Goal: Task Accomplishment & Management: Use online tool/utility

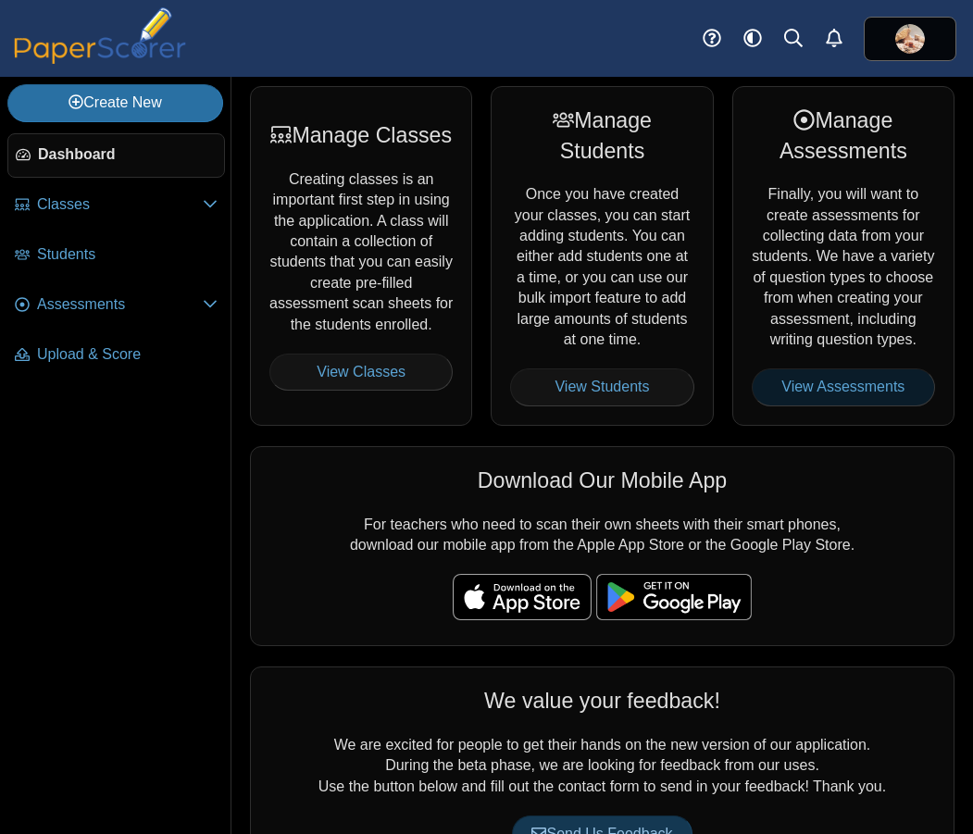
click at [832, 406] on link "View Assessments" at bounding box center [843, 387] width 183 height 37
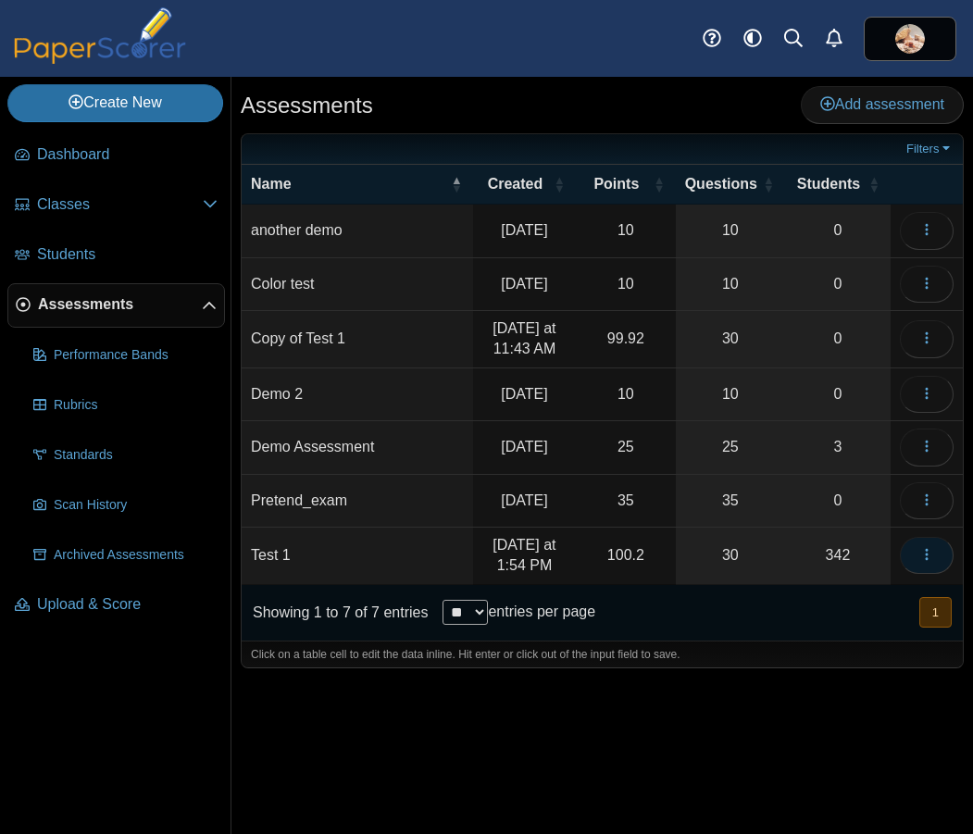
click at [930, 562] on icon "button" at bounding box center [926, 554] width 15 height 15
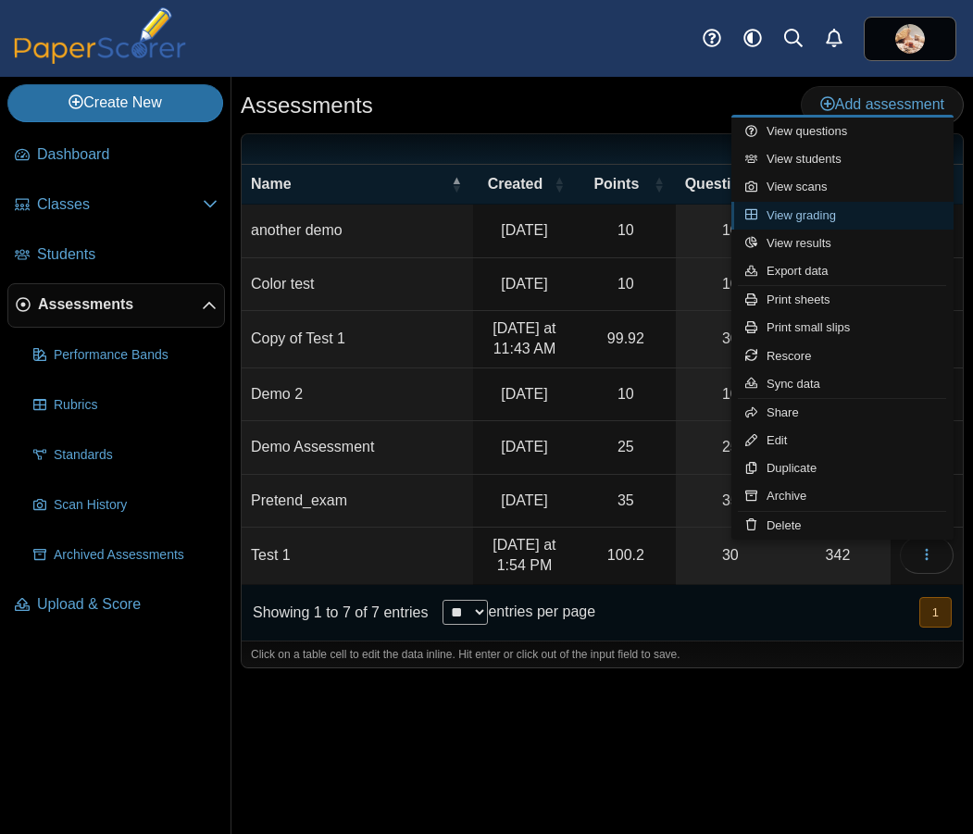
click at [824, 211] on link "View grading" at bounding box center [843, 216] width 222 height 28
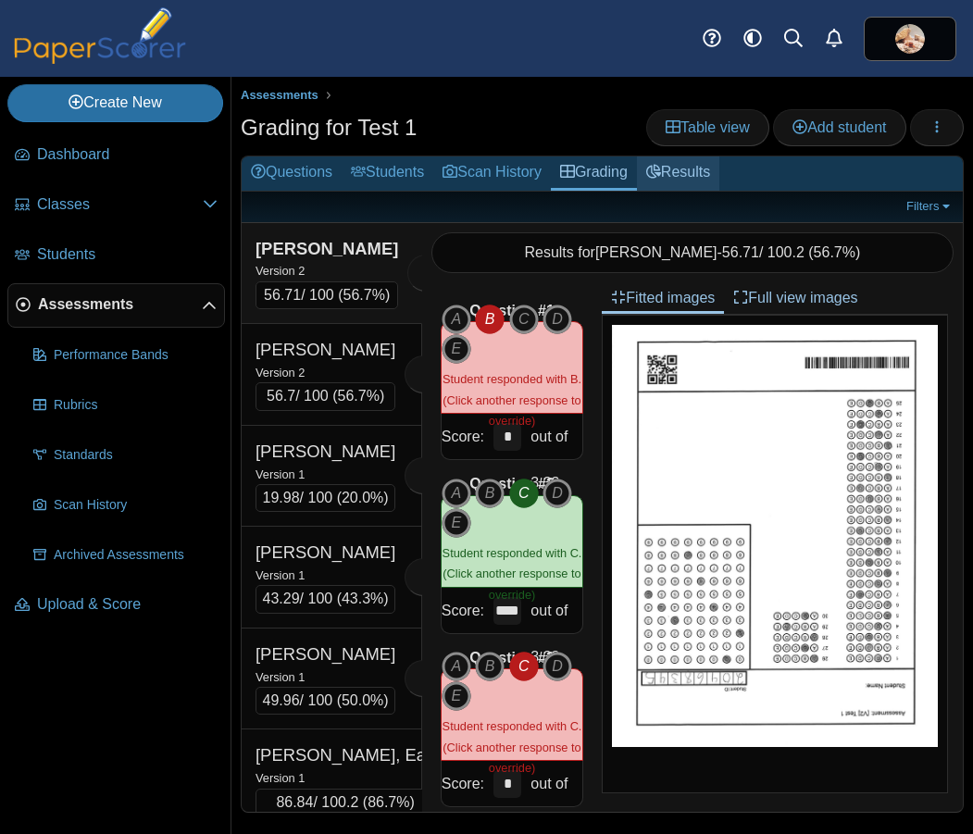
click at [688, 177] on link "Results" at bounding box center [678, 173] width 82 height 34
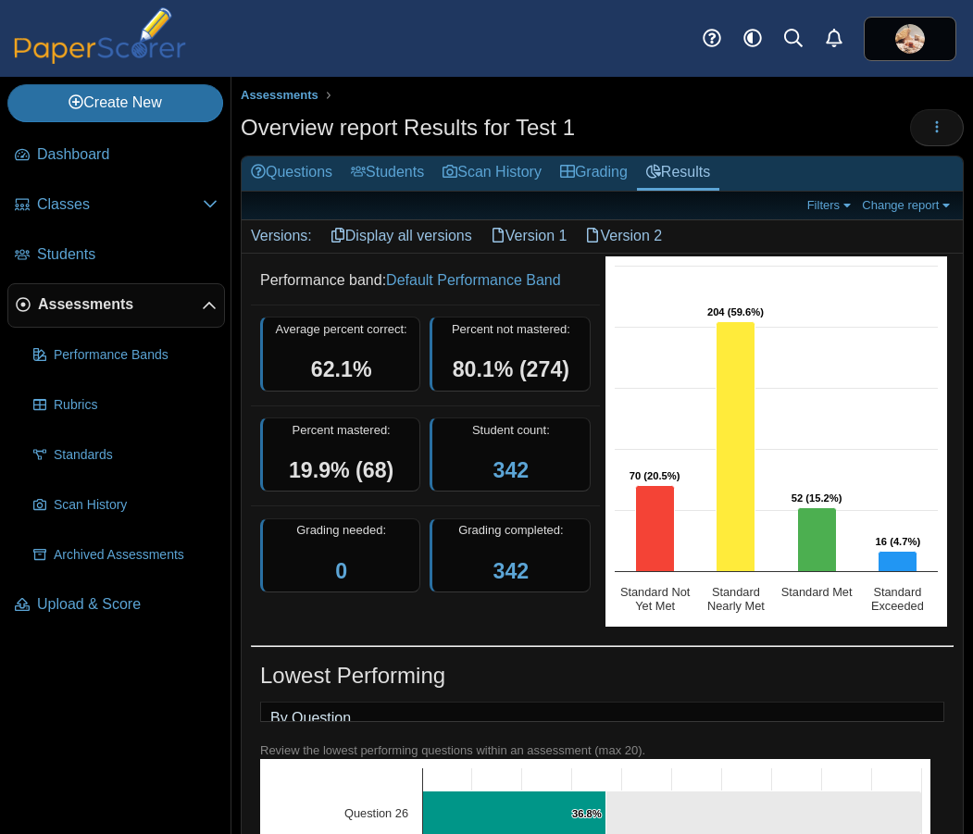
click at [548, 233] on link "Version 1" at bounding box center [529, 235] width 95 height 31
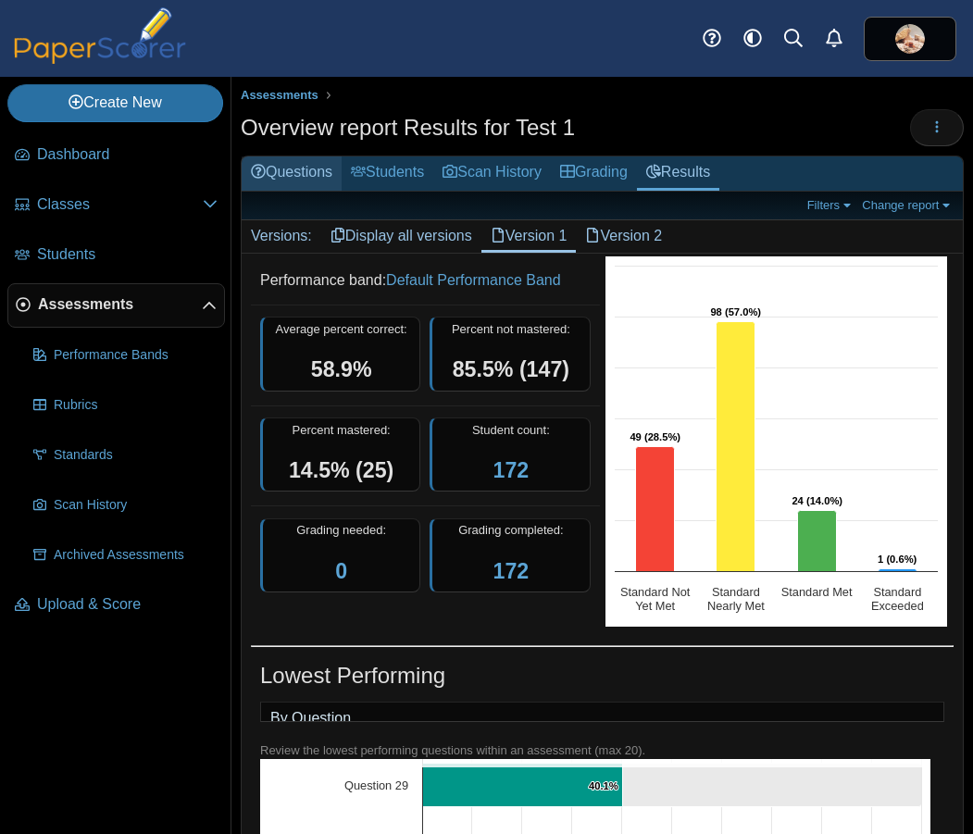
click at [307, 175] on link "Questions" at bounding box center [292, 173] width 100 height 34
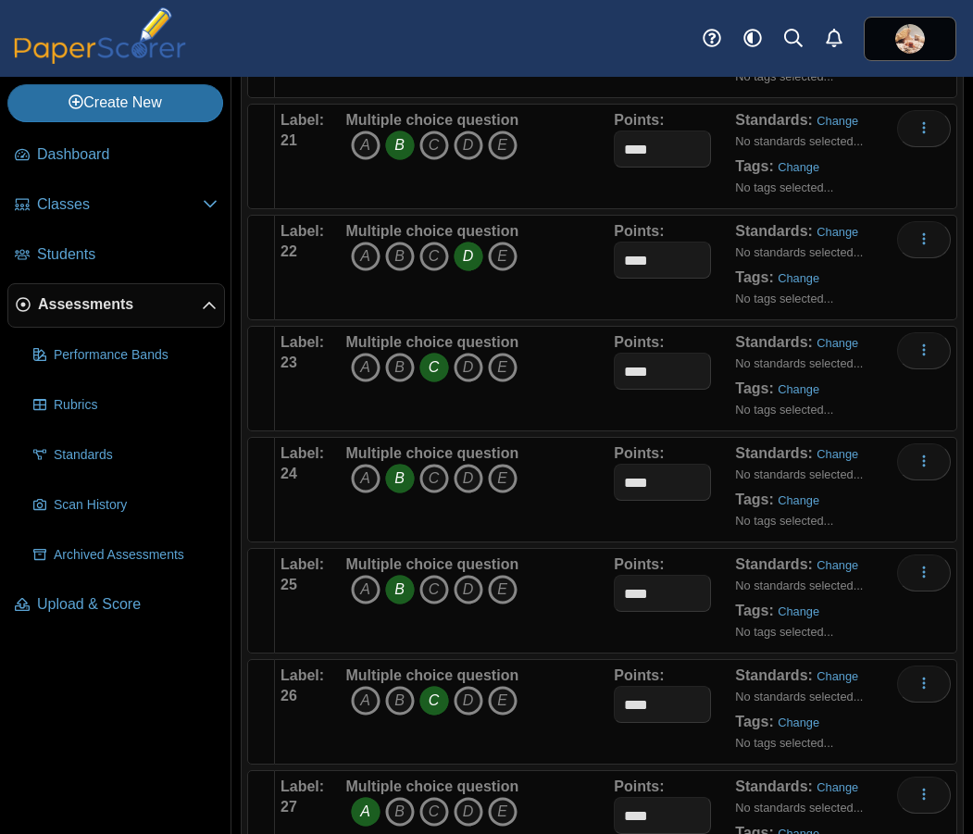
scroll to position [2621, 0]
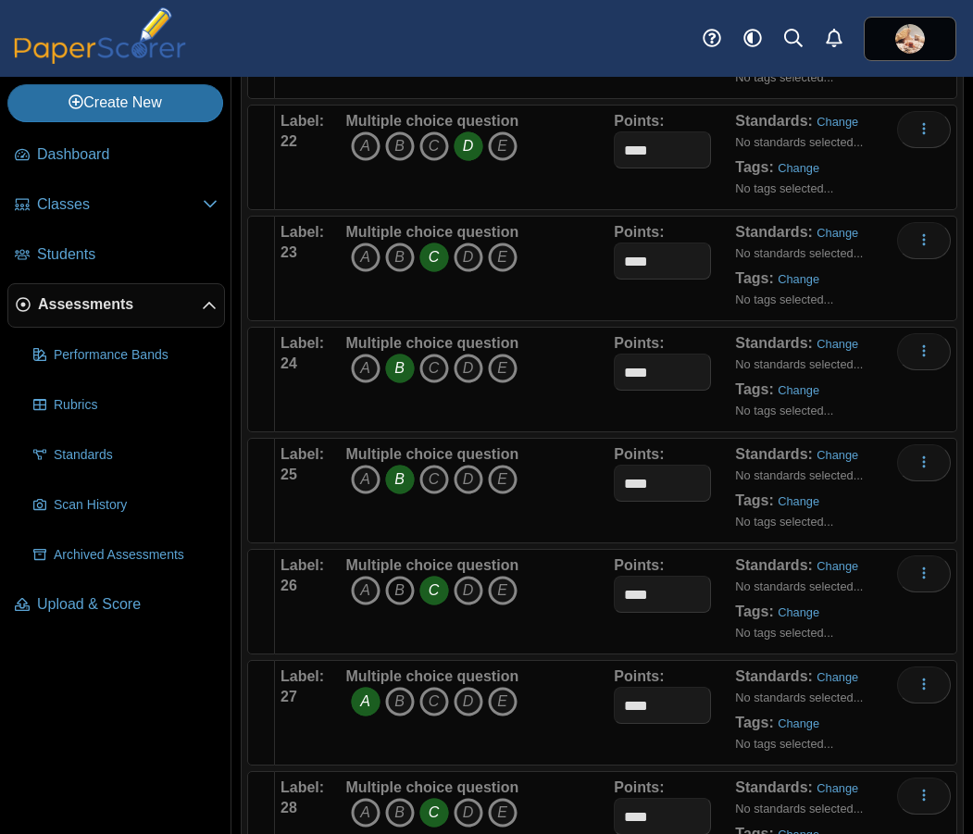
click at [398, 592] on icon "B" at bounding box center [400, 591] width 30 height 30
click at [427, 591] on icon "C" at bounding box center [434, 591] width 30 height 30
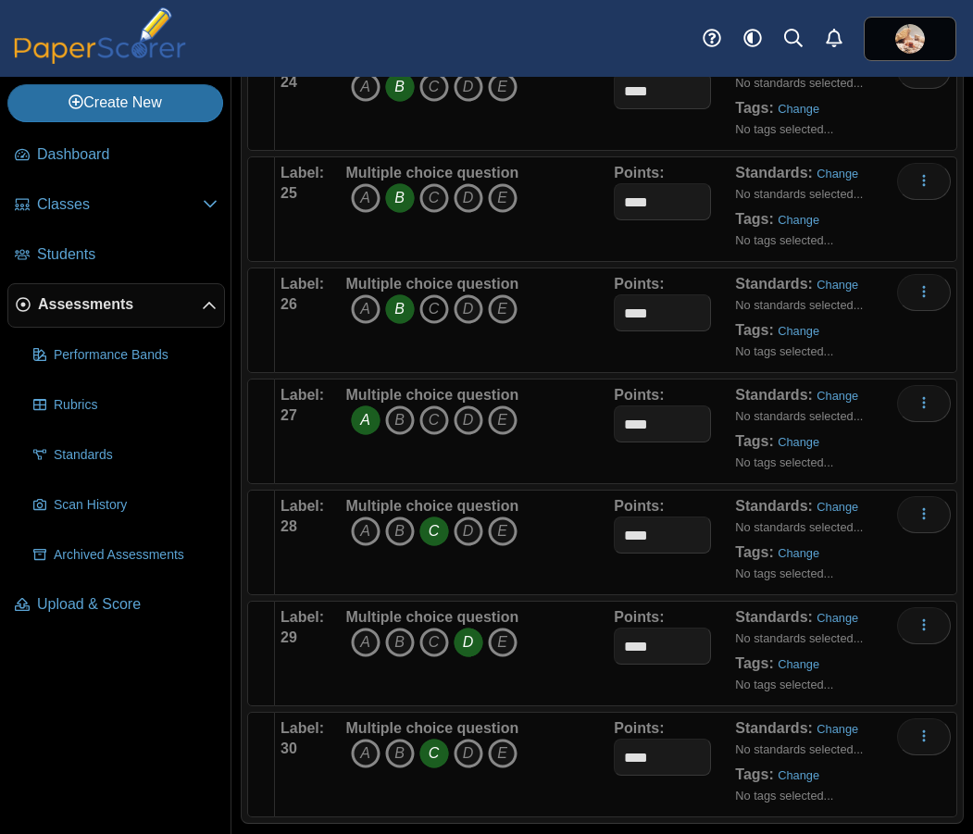
scroll to position [2911, 0]
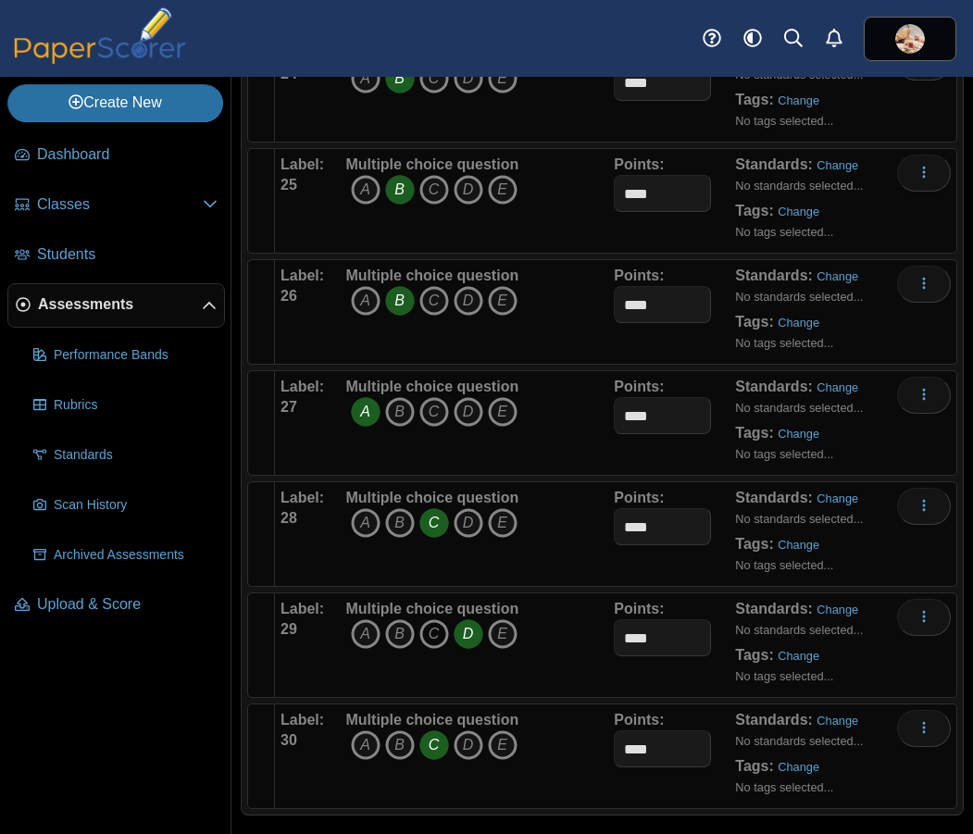
click at [428, 636] on icon "C" at bounding box center [434, 634] width 30 height 30
click at [460, 633] on icon "D" at bounding box center [469, 634] width 30 height 30
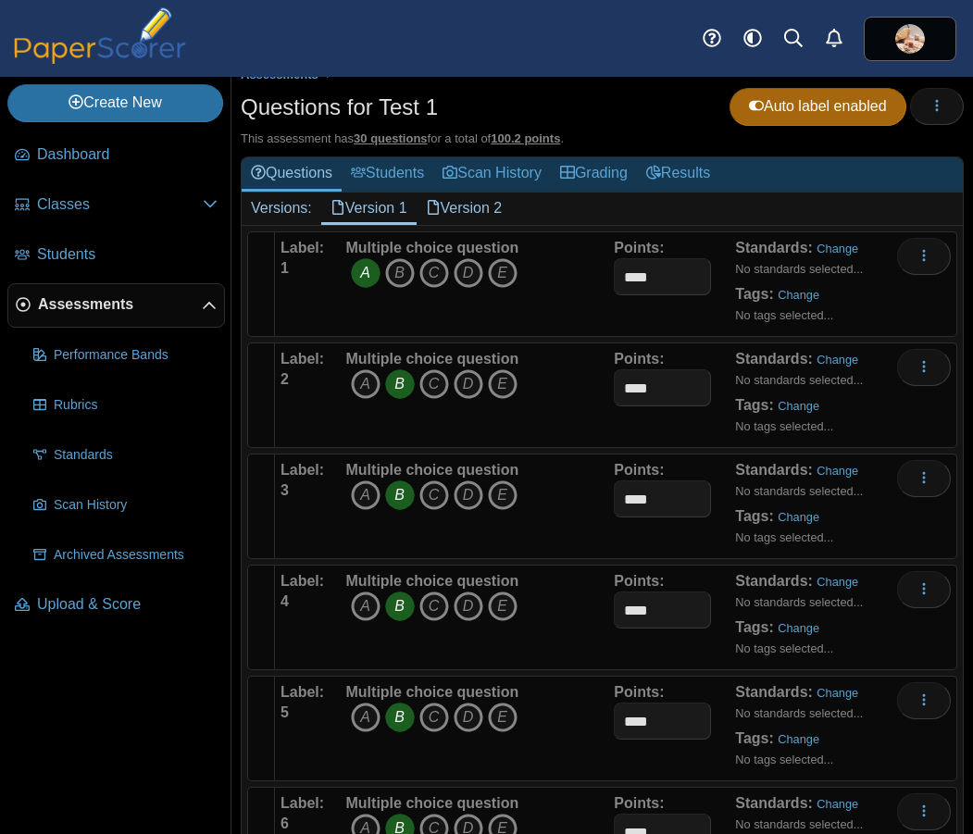
scroll to position [0, 0]
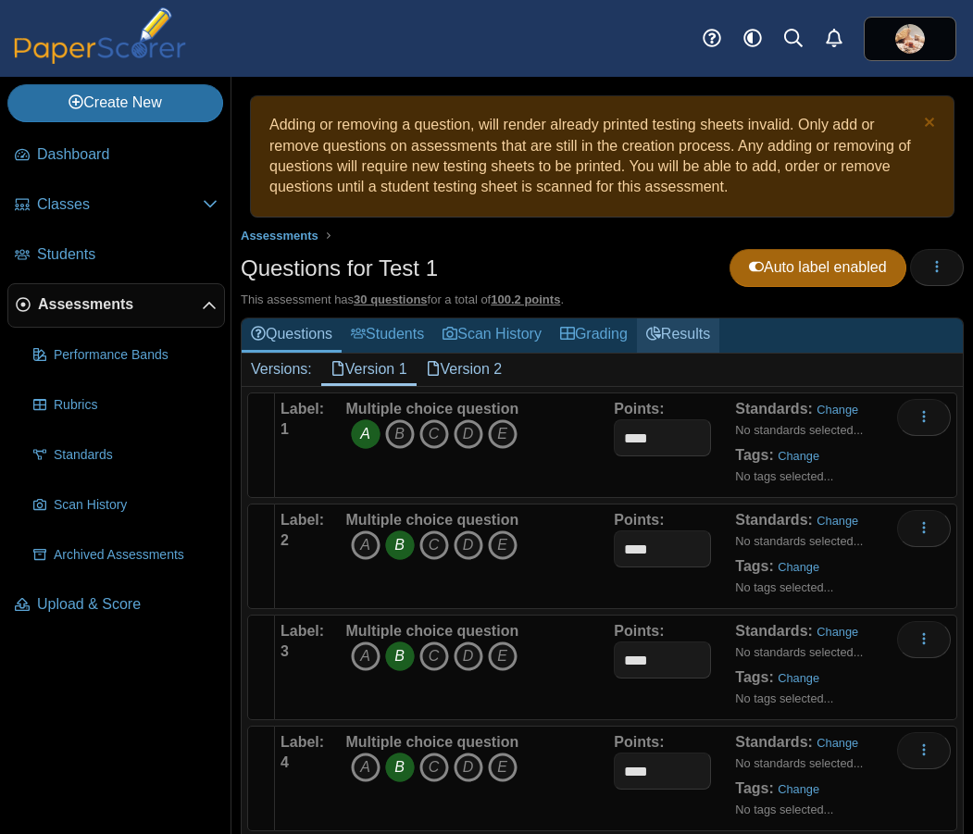
click at [694, 338] on link "Results" at bounding box center [678, 336] width 82 height 34
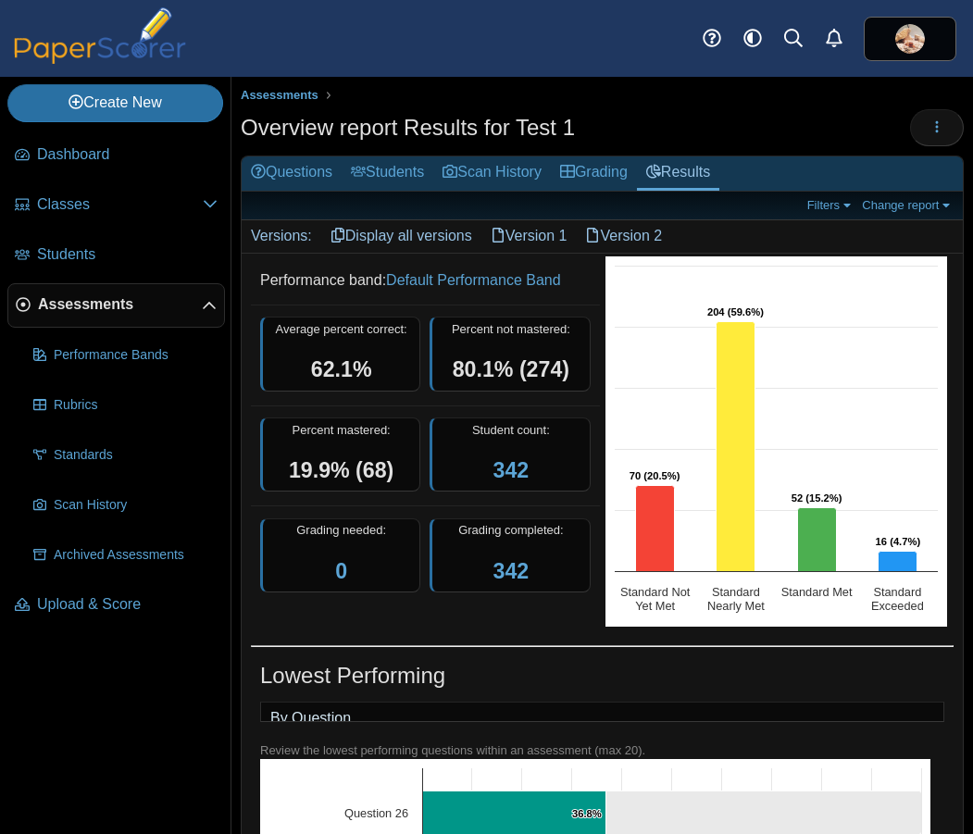
click at [633, 236] on link "Version 2" at bounding box center [623, 235] width 95 height 31
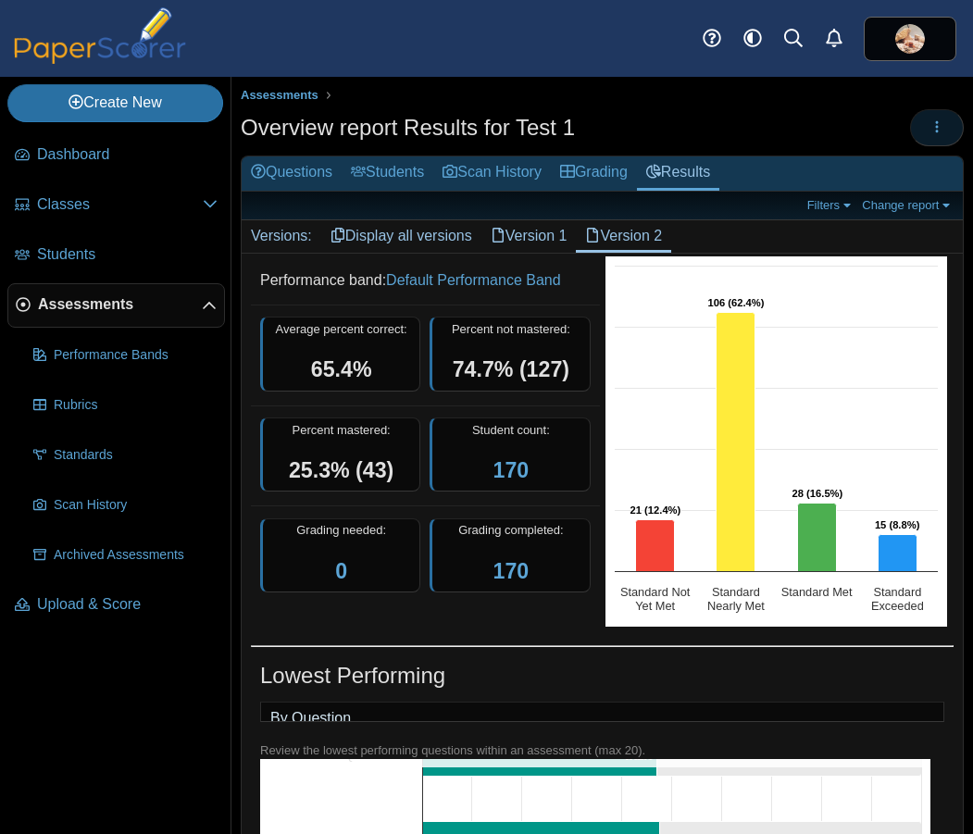
click at [936, 130] on use "button" at bounding box center [937, 126] width 3 height 12
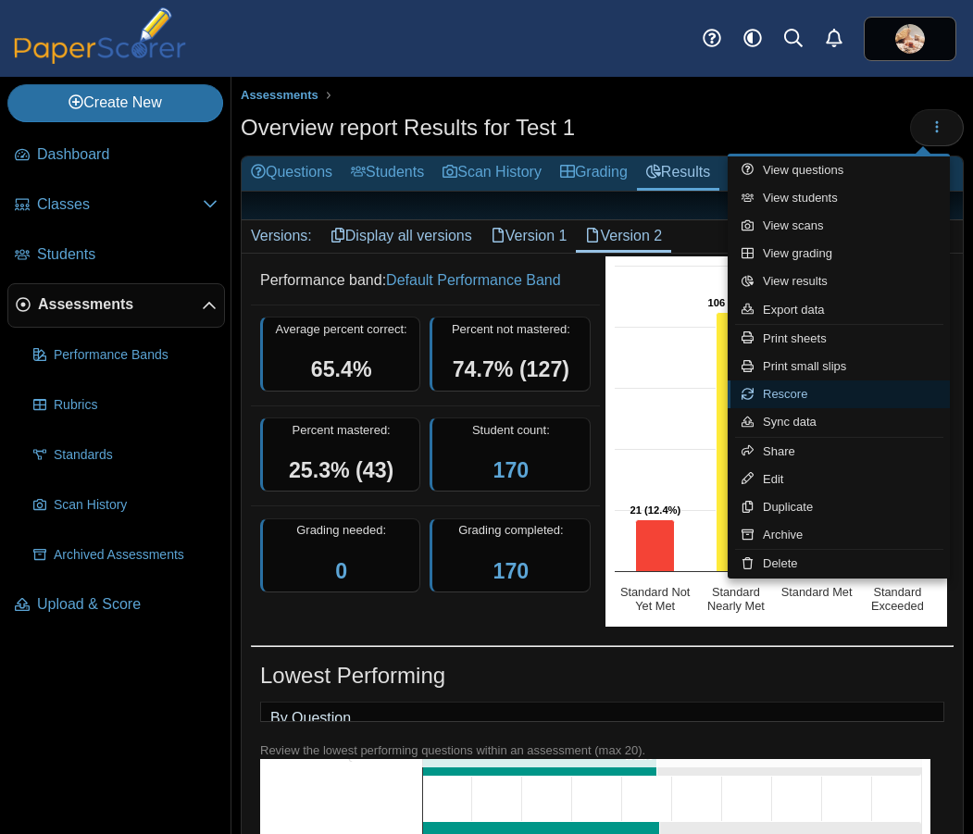
click at [815, 394] on link "Rescore" at bounding box center [839, 395] width 222 height 28
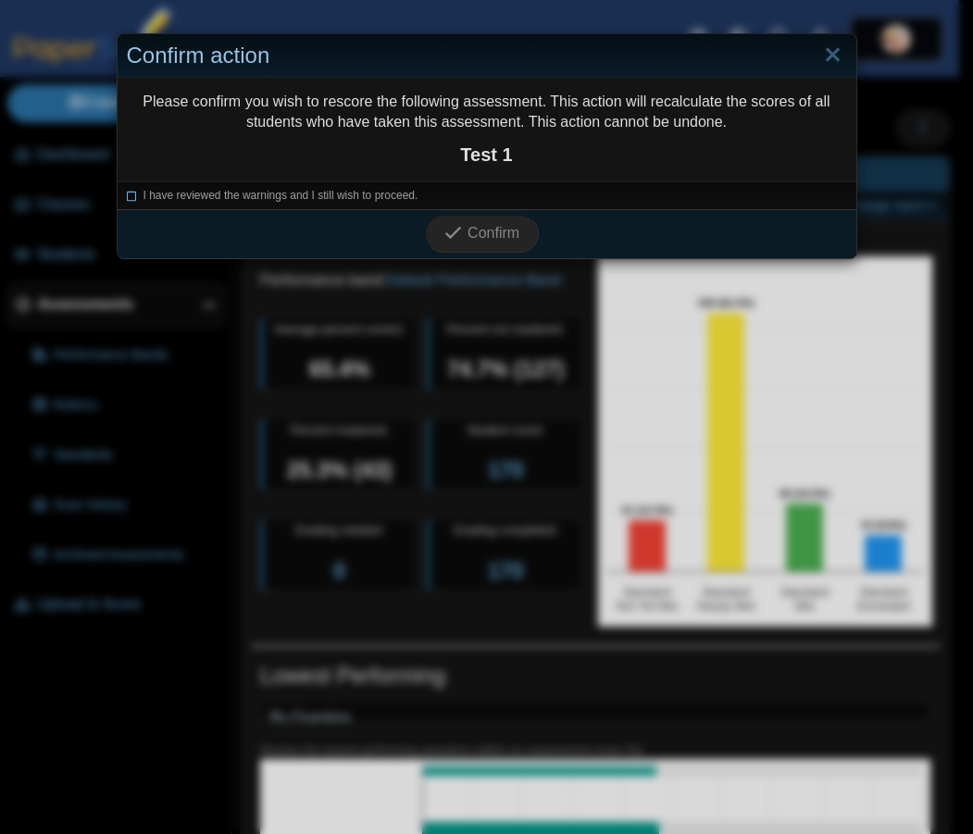
click at [127, 196] on icon at bounding box center [132, 193] width 11 height 10
click at [478, 231] on span "Confirm" at bounding box center [494, 233] width 52 height 16
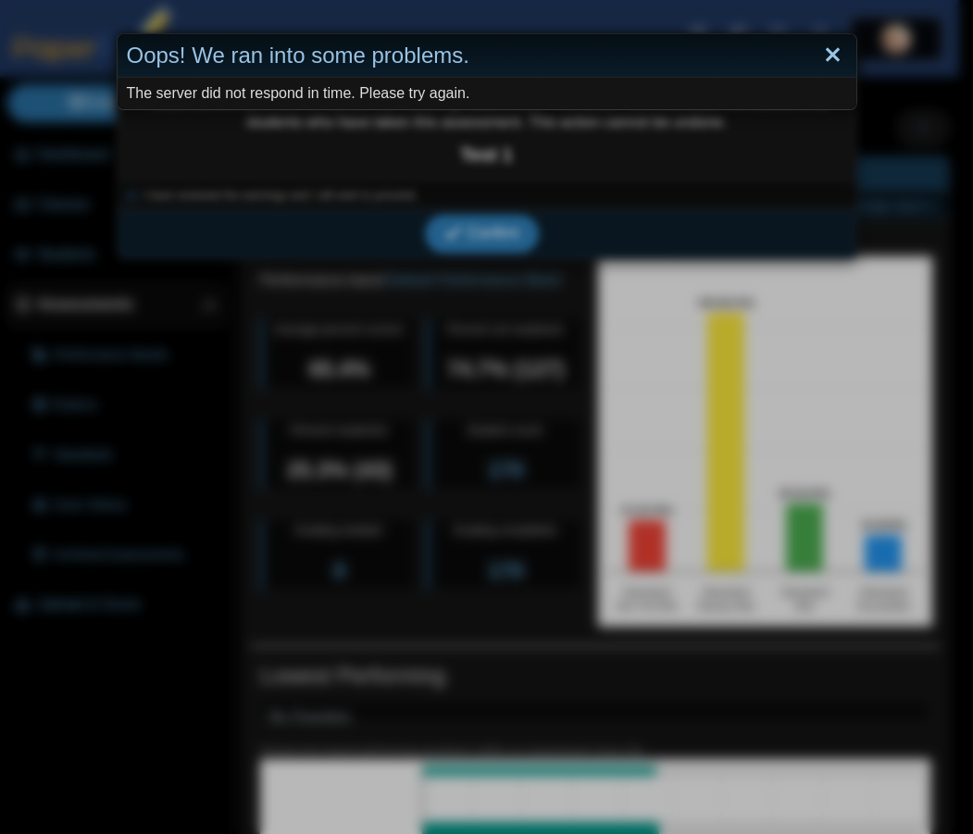
click at [827, 56] on link "Close" at bounding box center [833, 55] width 29 height 31
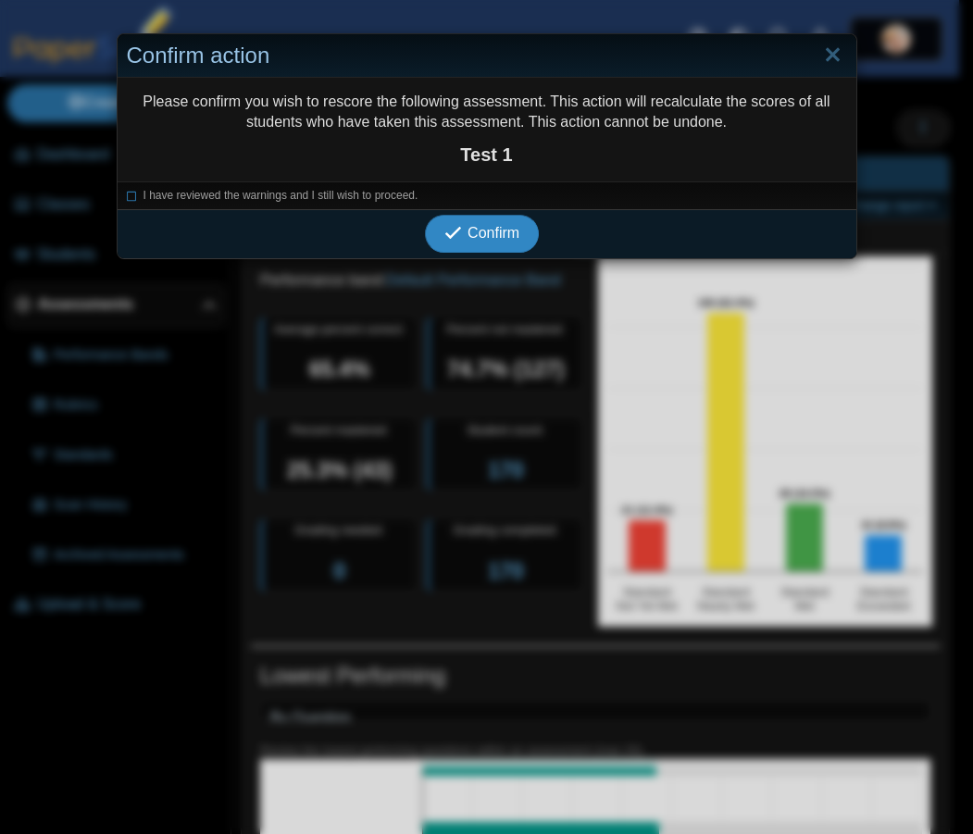
click at [509, 238] on span "Confirm" at bounding box center [494, 233] width 52 height 16
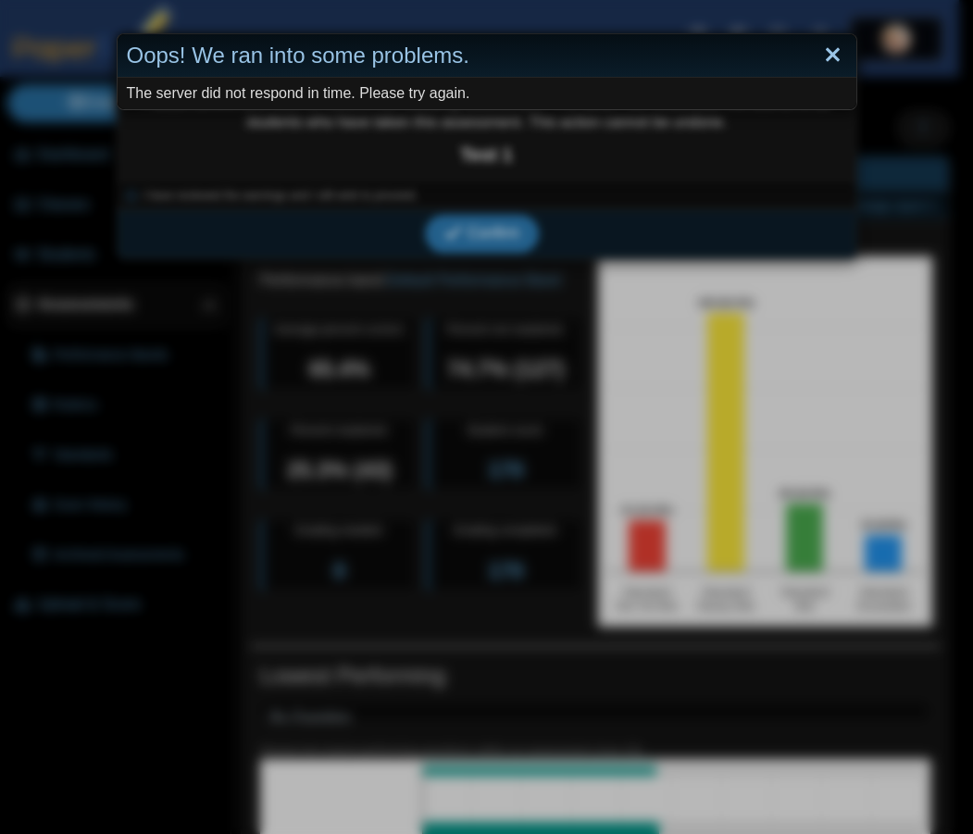
click at [826, 51] on link "Close" at bounding box center [833, 55] width 29 height 31
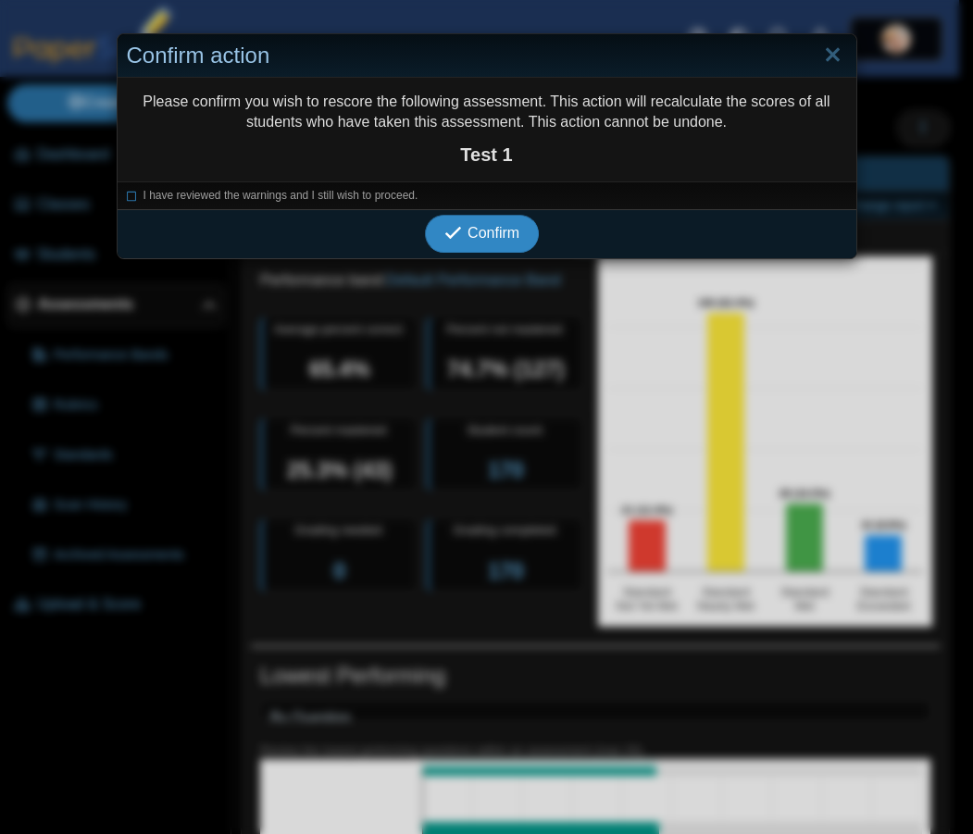
click at [486, 240] on span "Confirm" at bounding box center [494, 233] width 52 height 16
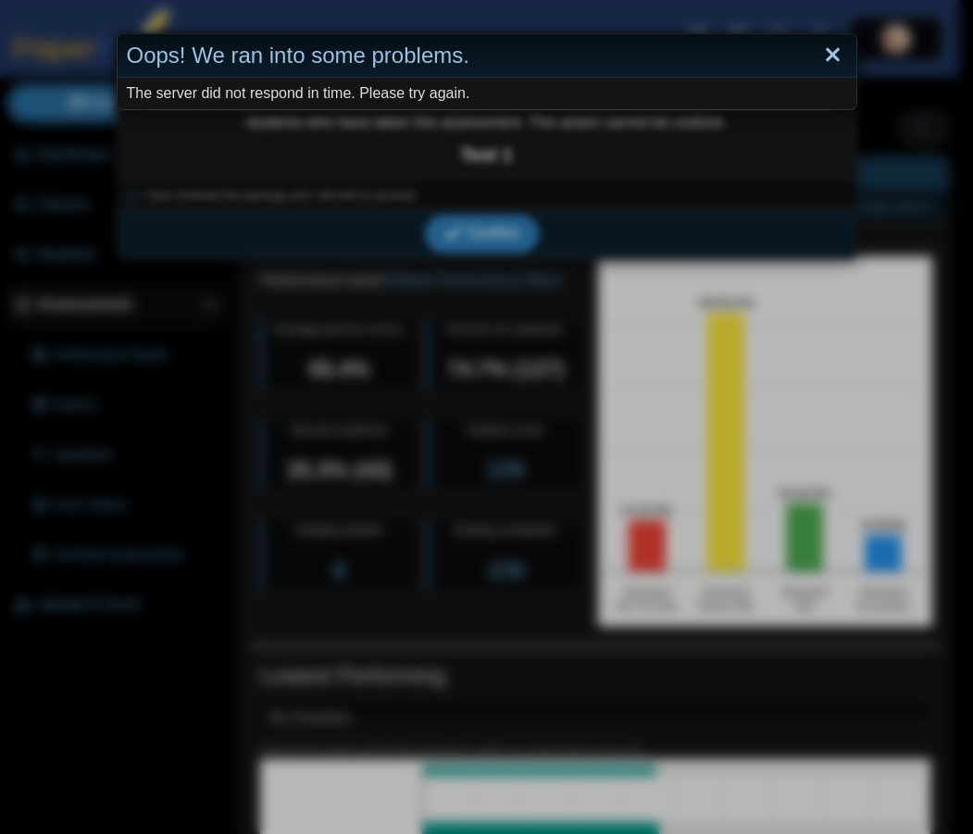
click at [832, 59] on link "Close" at bounding box center [833, 55] width 29 height 31
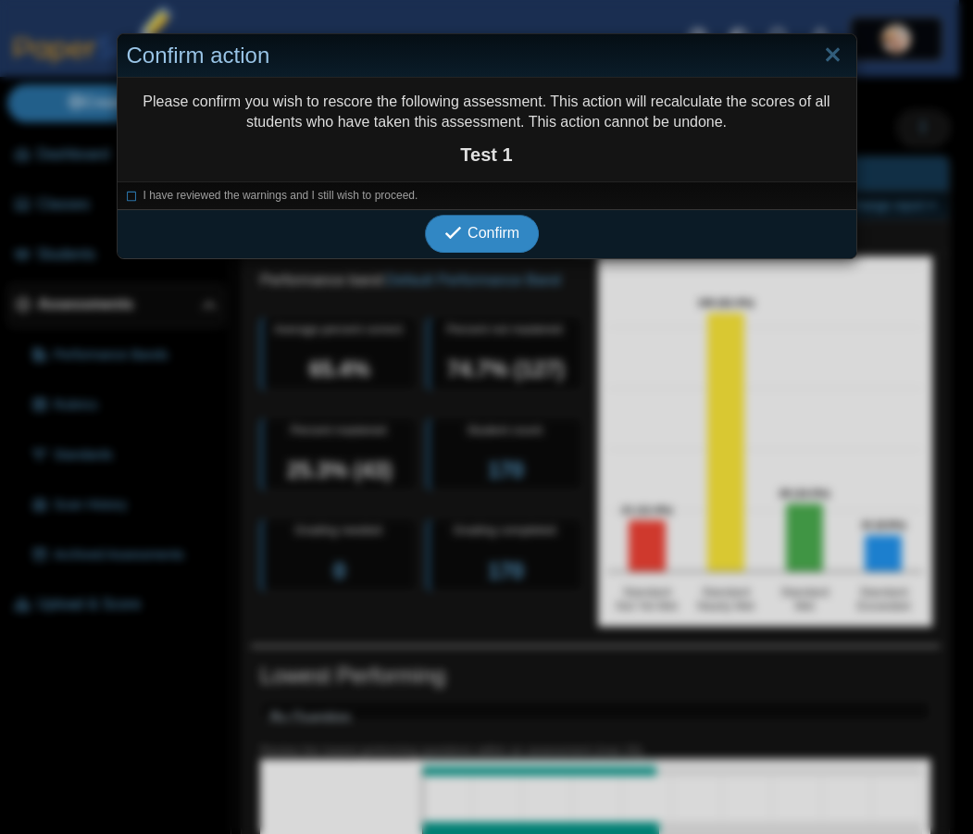
click at [485, 231] on span "Confirm" at bounding box center [494, 233] width 52 height 16
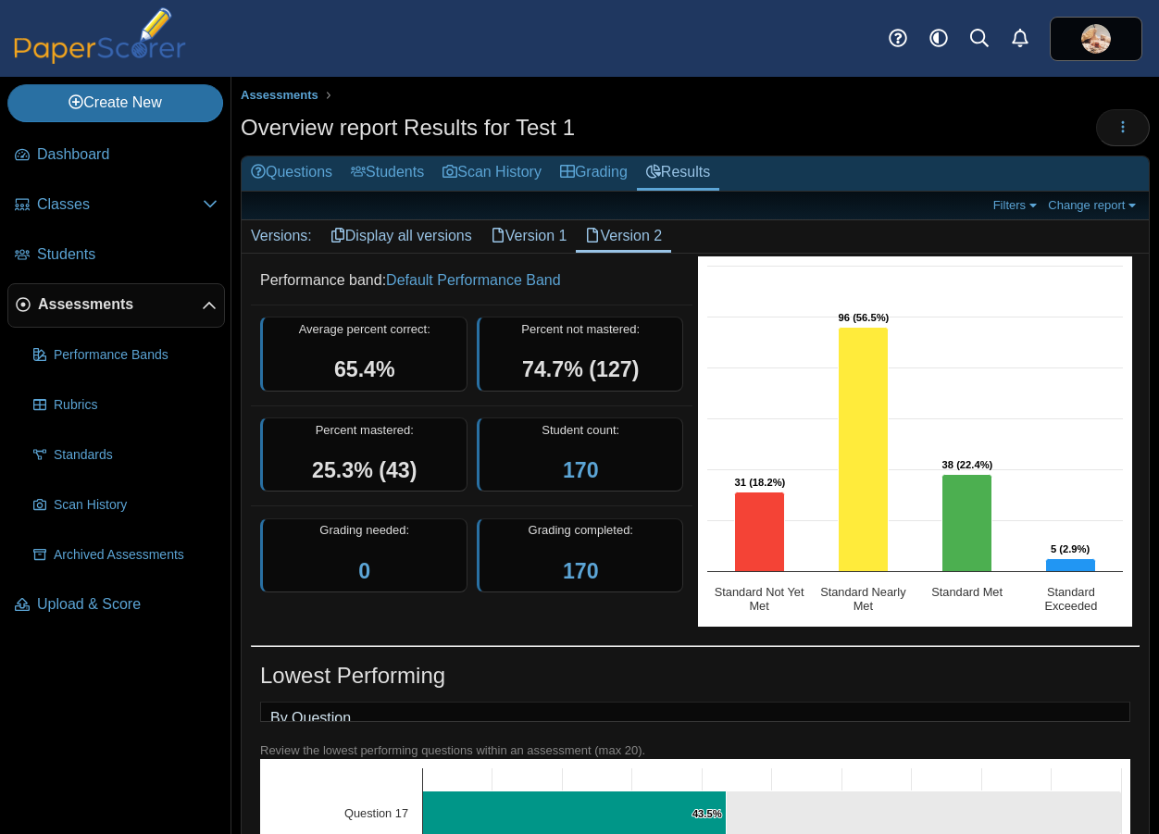
click at [528, 232] on link "Version 1" at bounding box center [529, 235] width 95 height 31
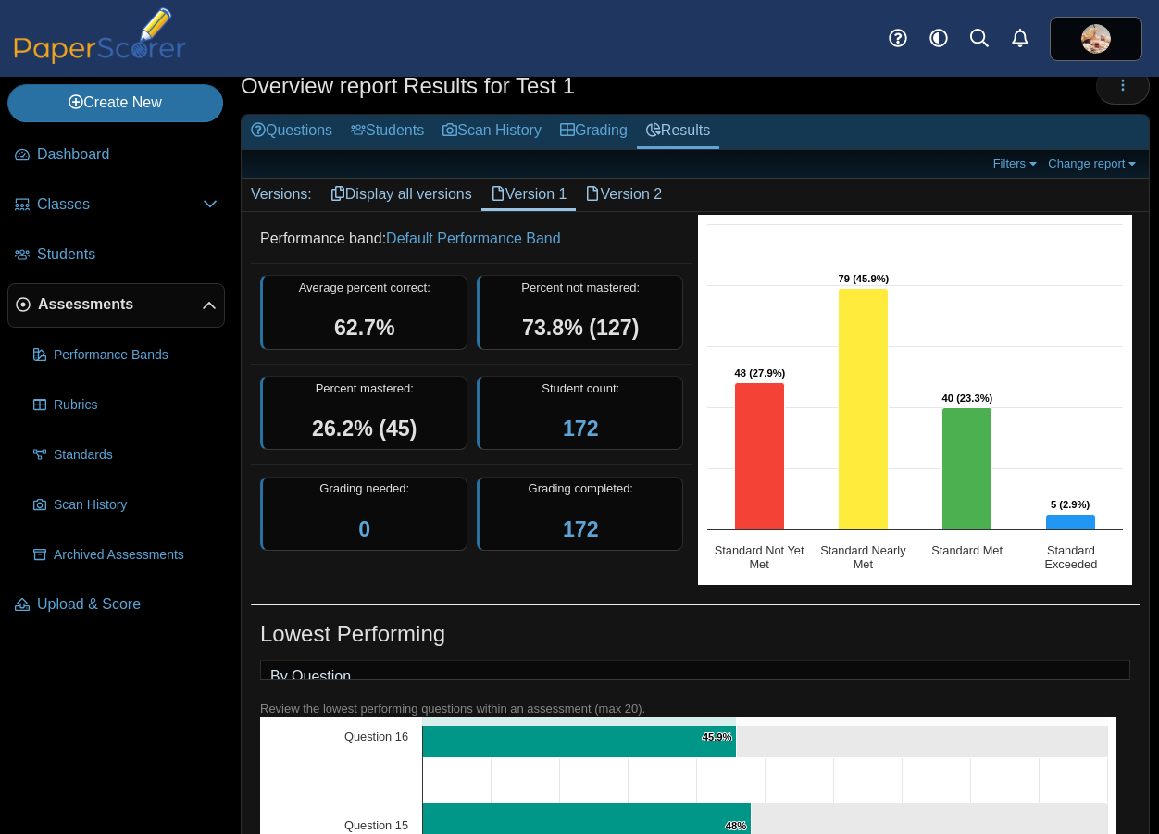
scroll to position [40, 0]
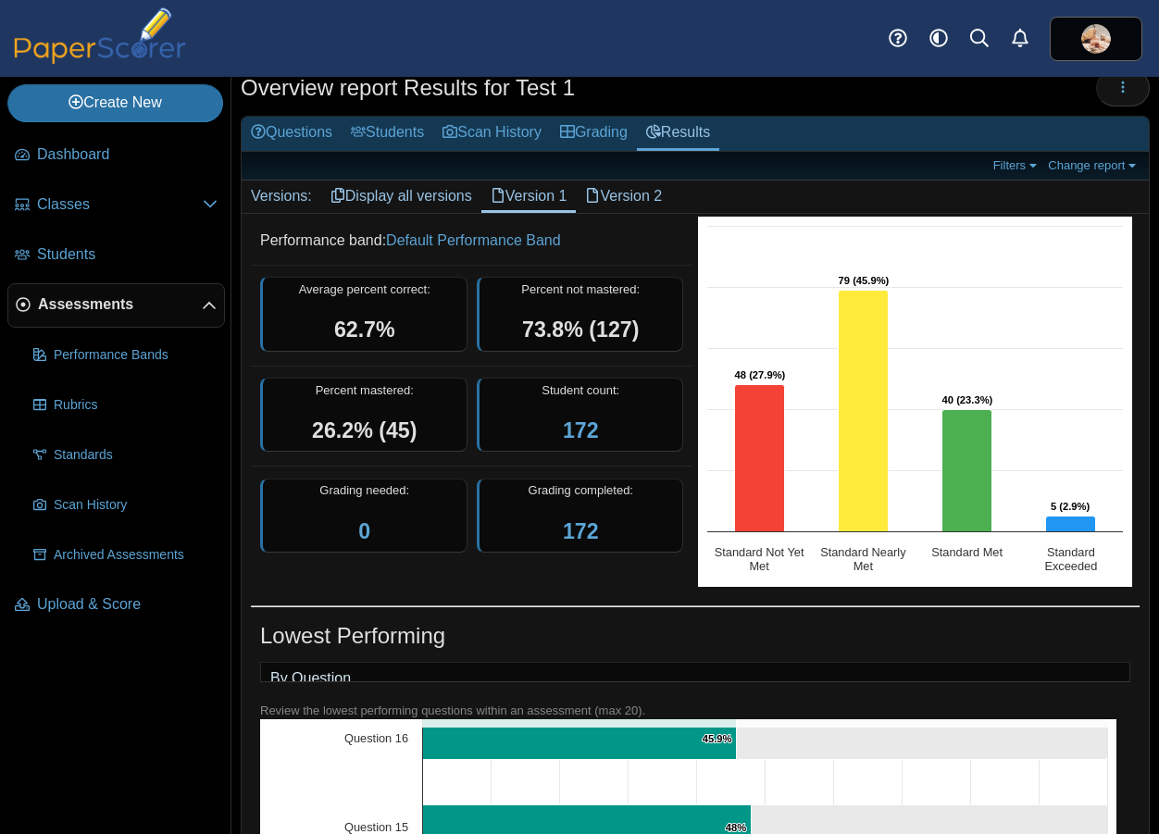
click at [636, 198] on link "Version 2" at bounding box center [623, 196] width 95 height 31
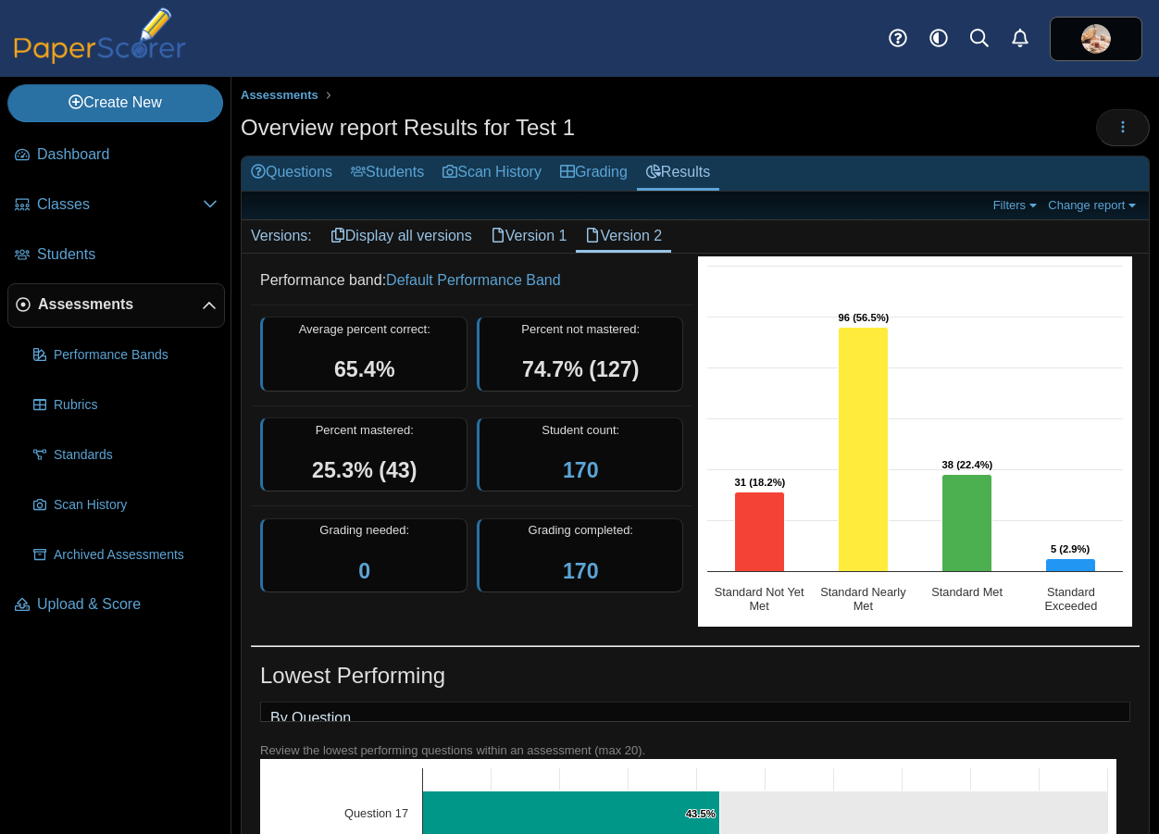
click at [514, 231] on link "Version 1" at bounding box center [529, 235] width 95 height 31
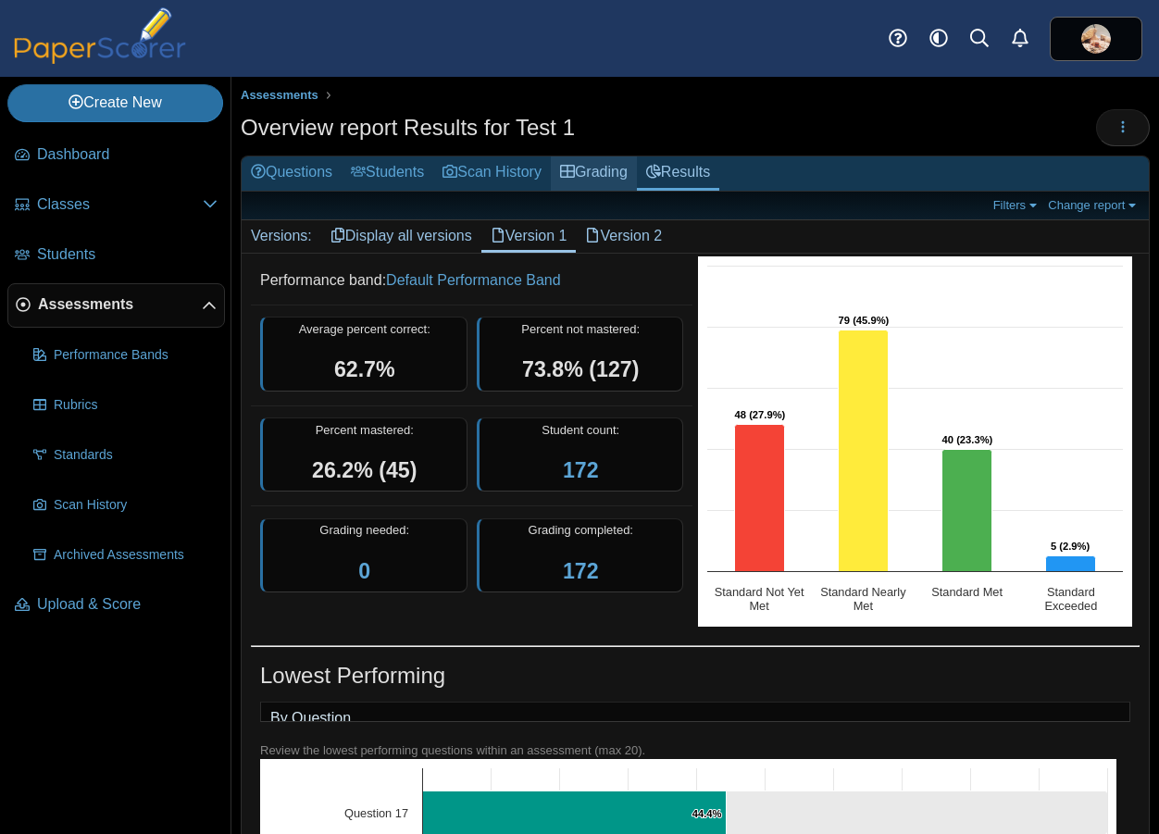
click at [594, 175] on link "Grading" at bounding box center [594, 173] width 86 height 34
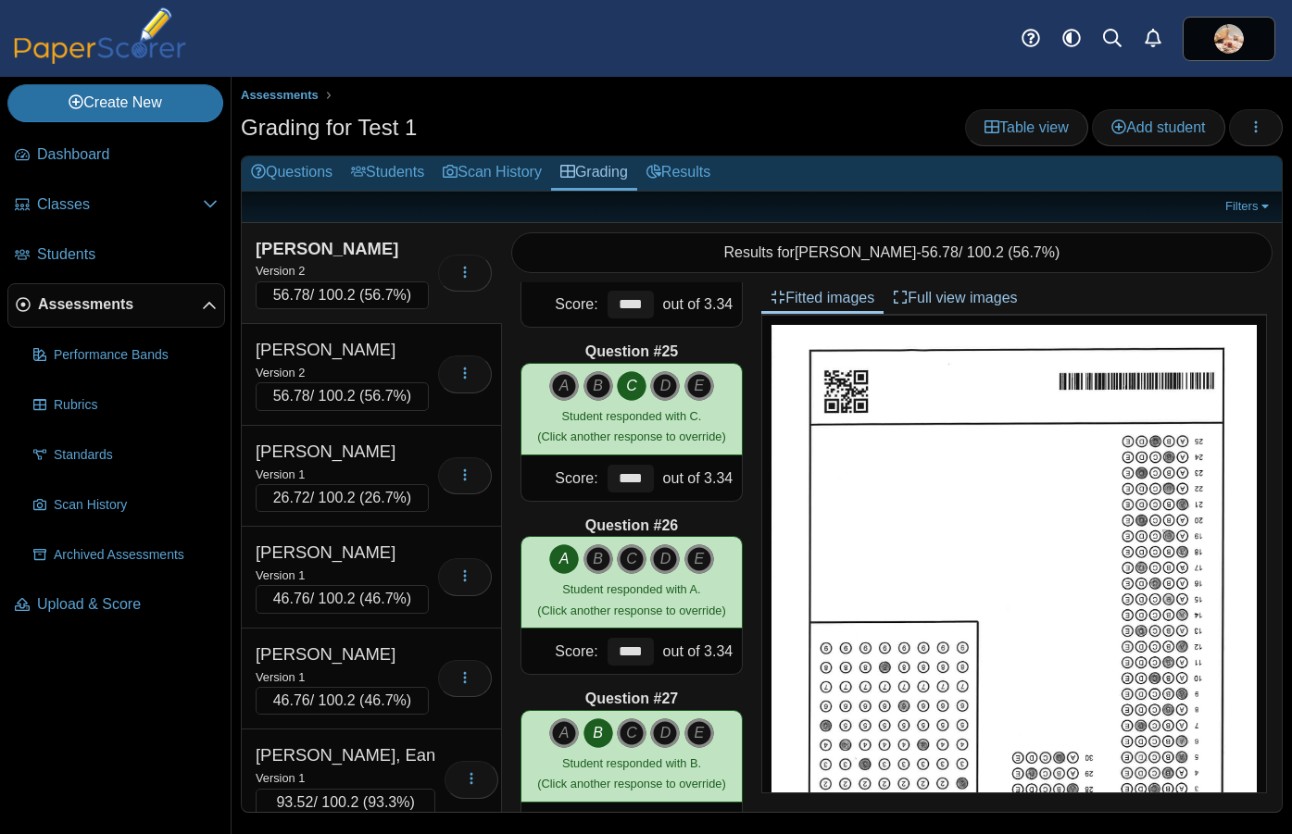
scroll to position [4127, 0]
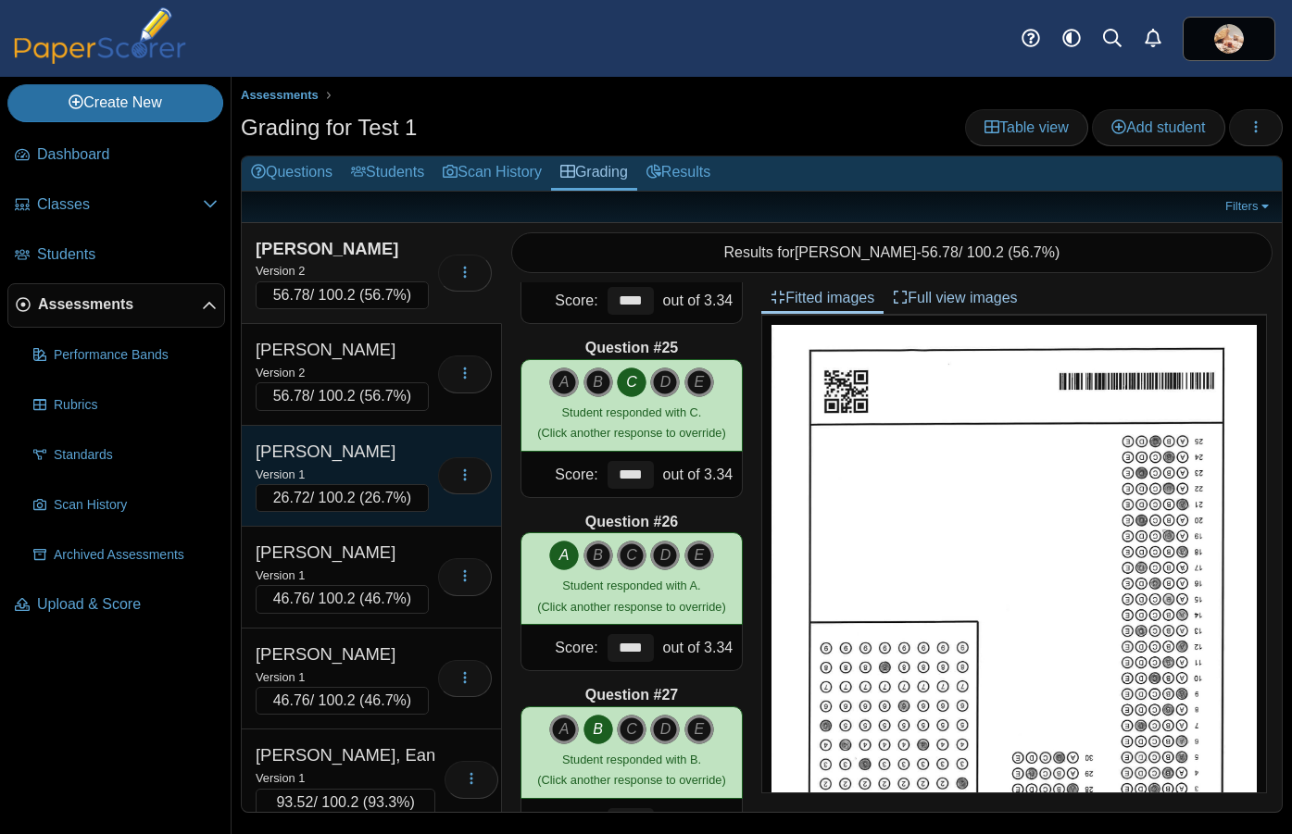
click at [381, 464] on div "Version 1" at bounding box center [342, 474] width 173 height 20
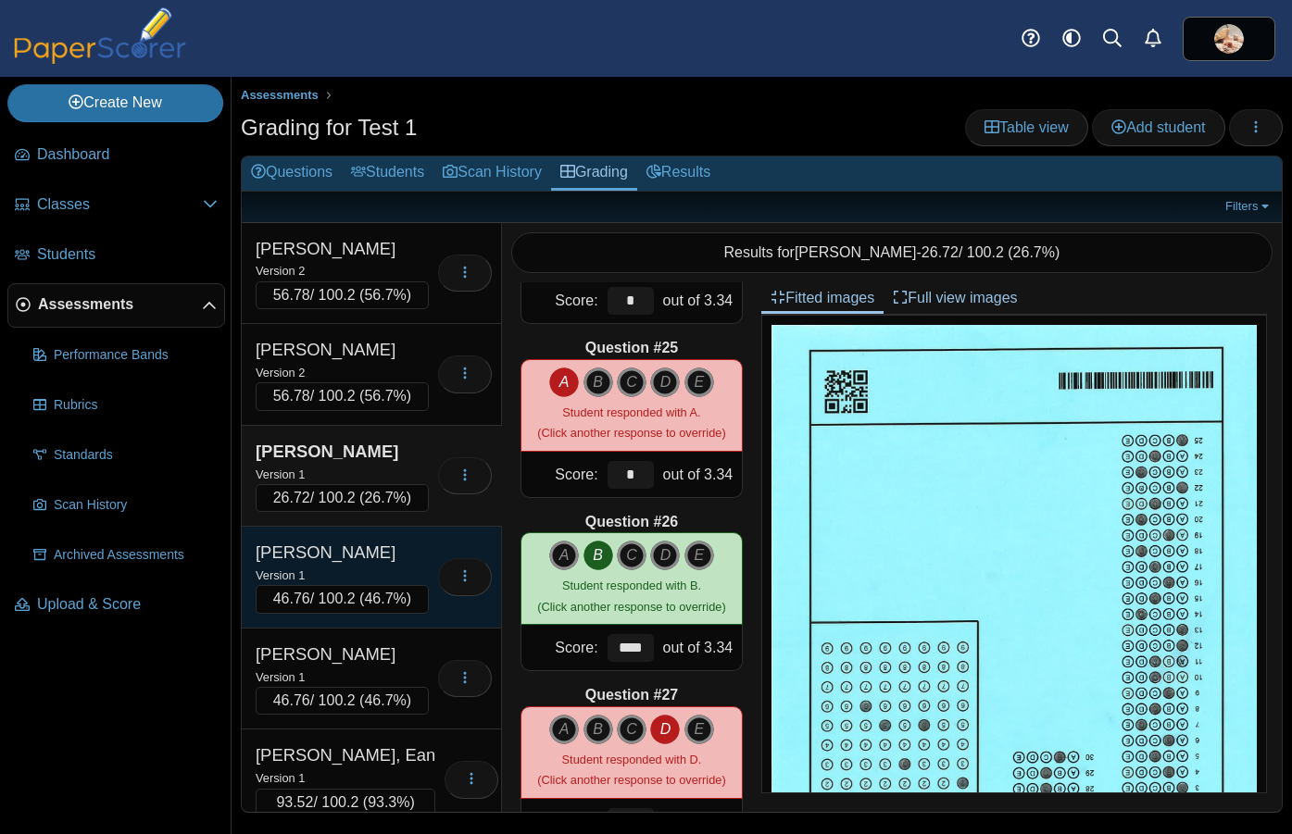
click at [361, 559] on div "[PERSON_NAME]" at bounding box center [342, 553] width 173 height 24
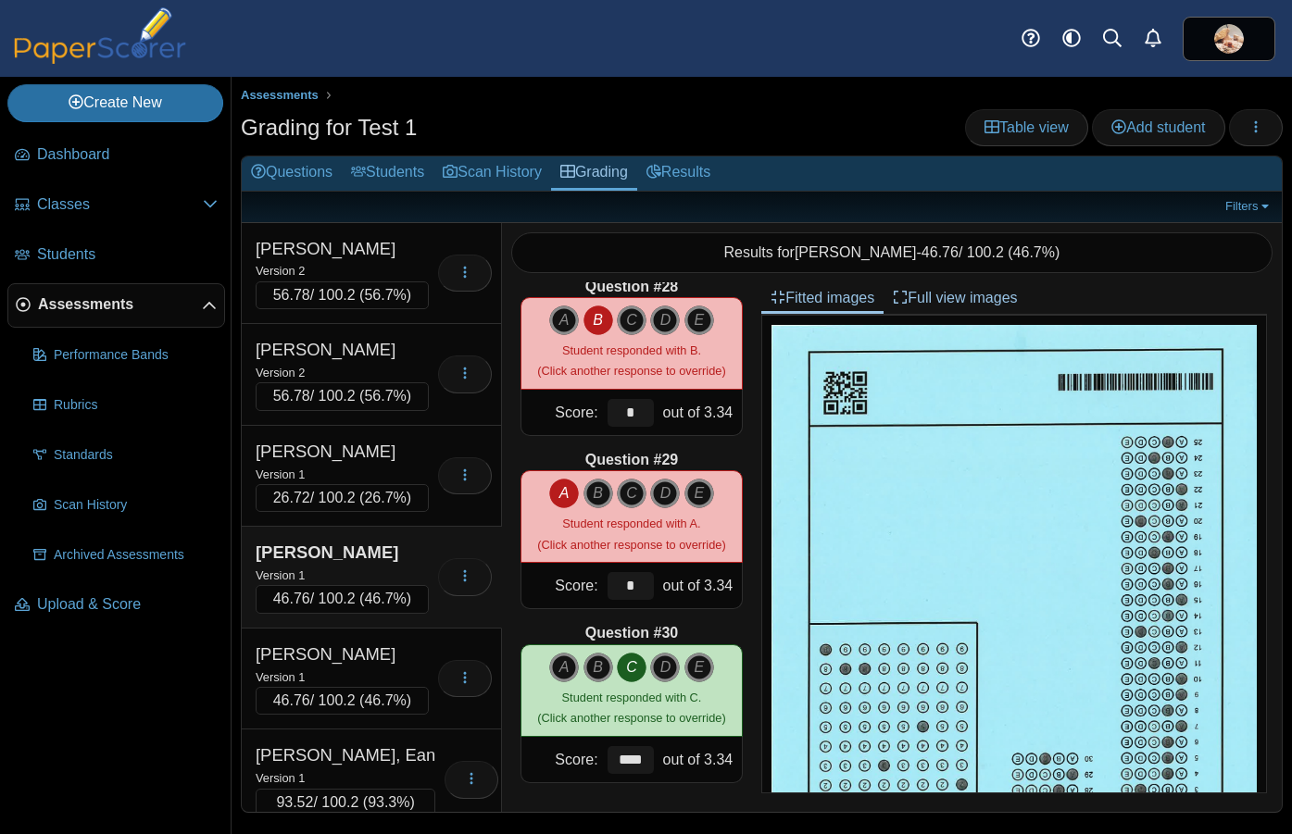
scroll to position [4706, 0]
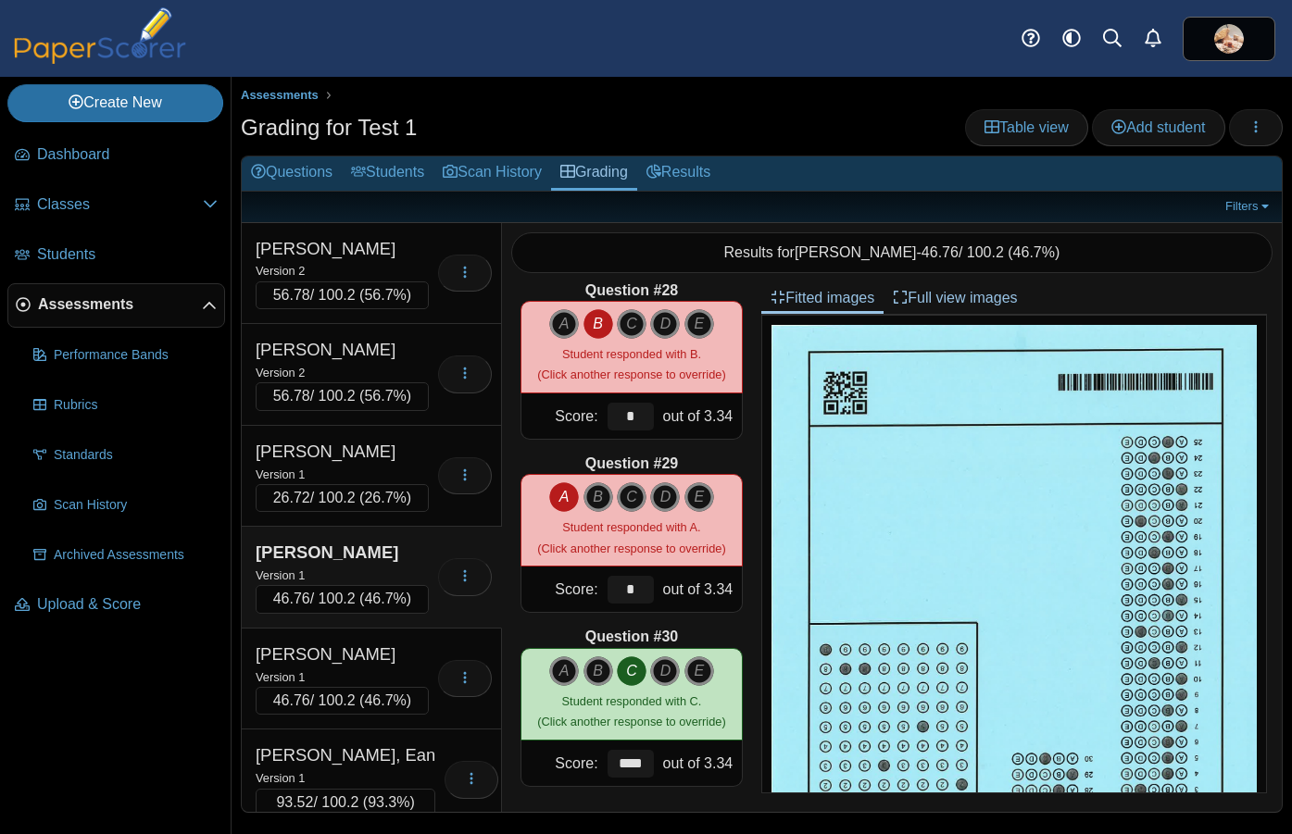
click at [371, 560] on div "[PERSON_NAME]" at bounding box center [342, 553] width 173 height 24
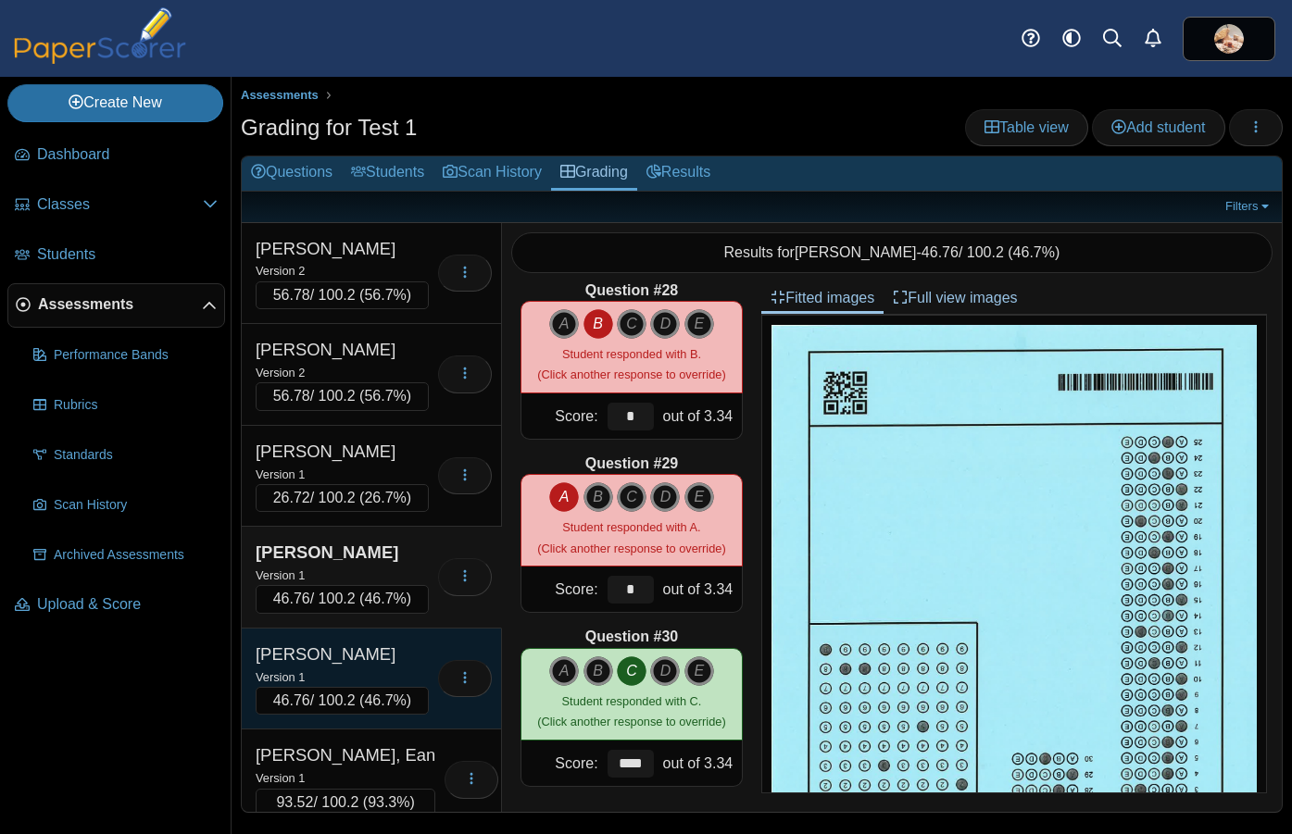
click at [369, 662] on div "[PERSON_NAME]" at bounding box center [342, 655] width 173 height 24
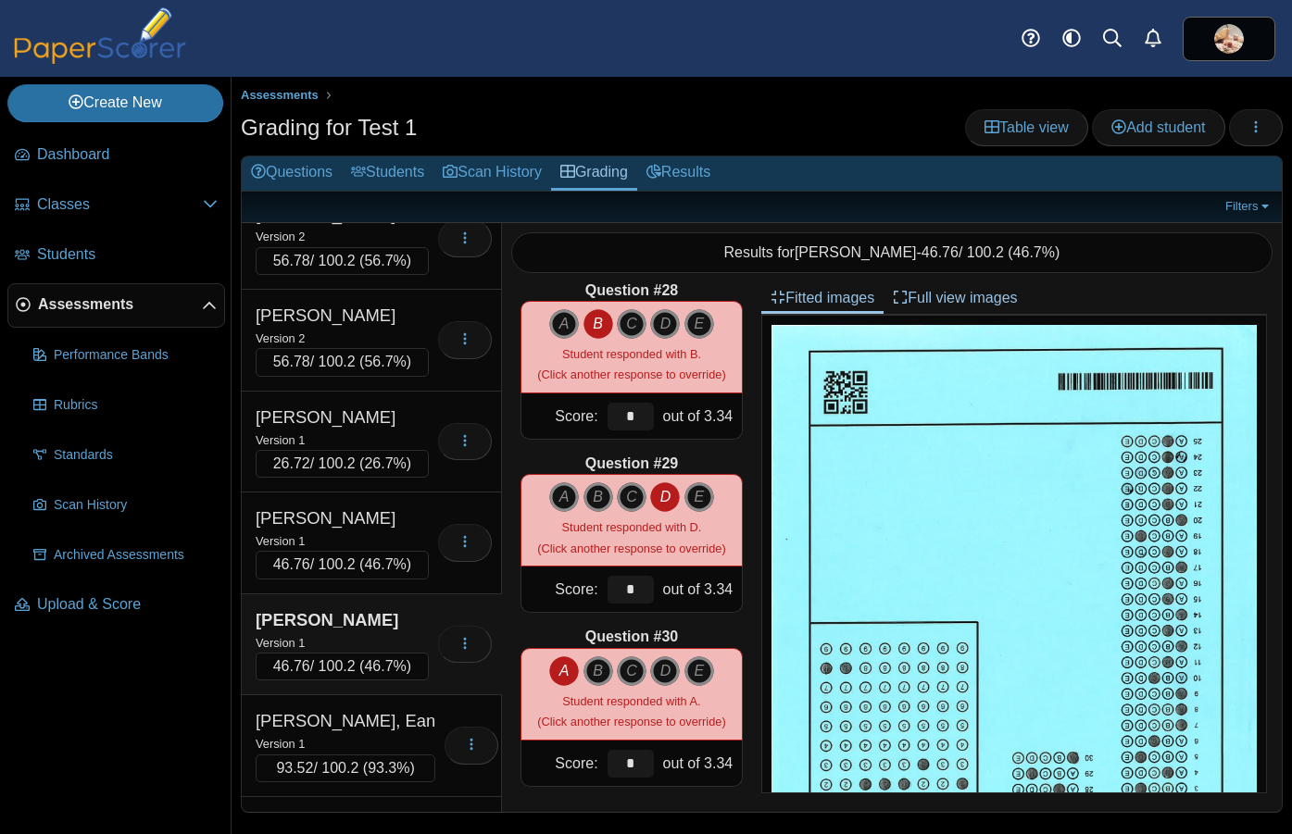
scroll to position [70, 0]
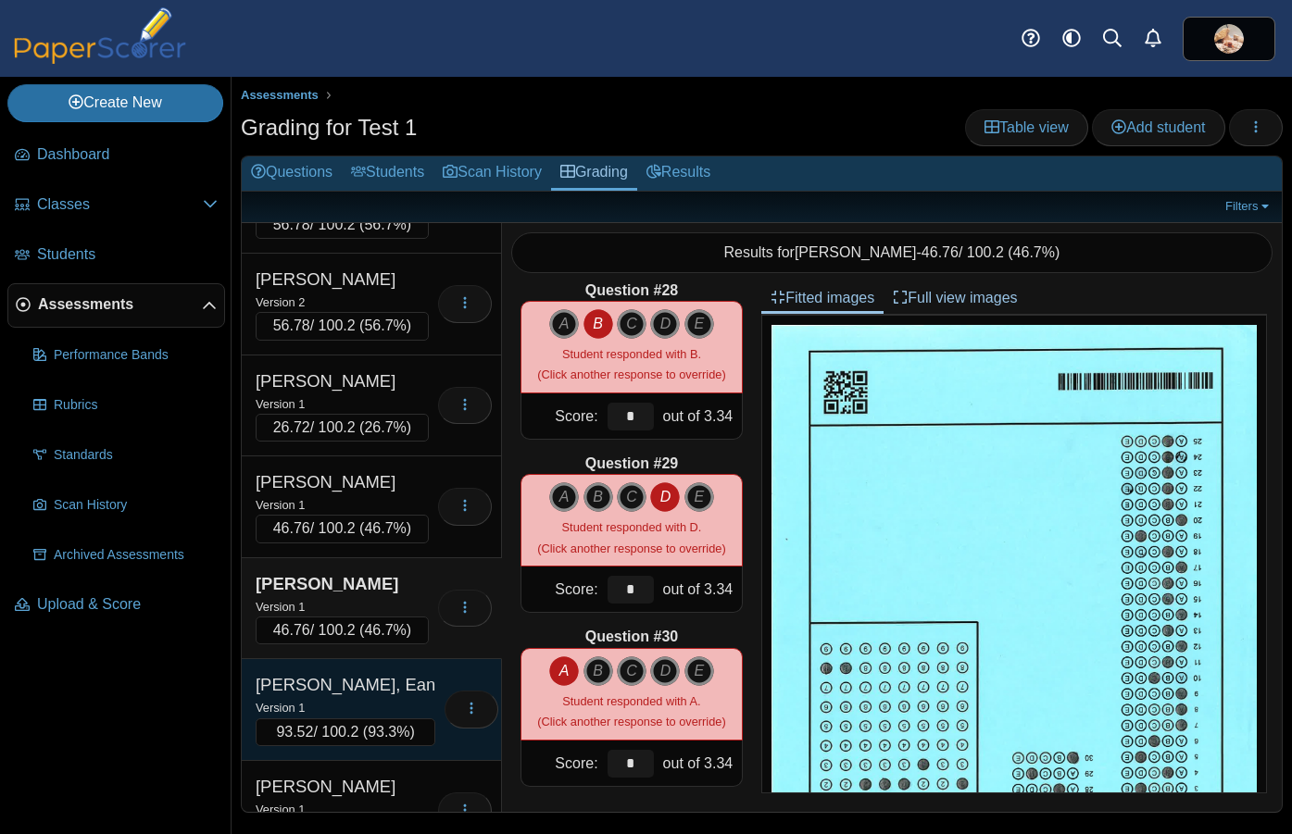
click at [369, 685] on div "[PERSON_NAME], Ean" at bounding box center [346, 685] width 180 height 24
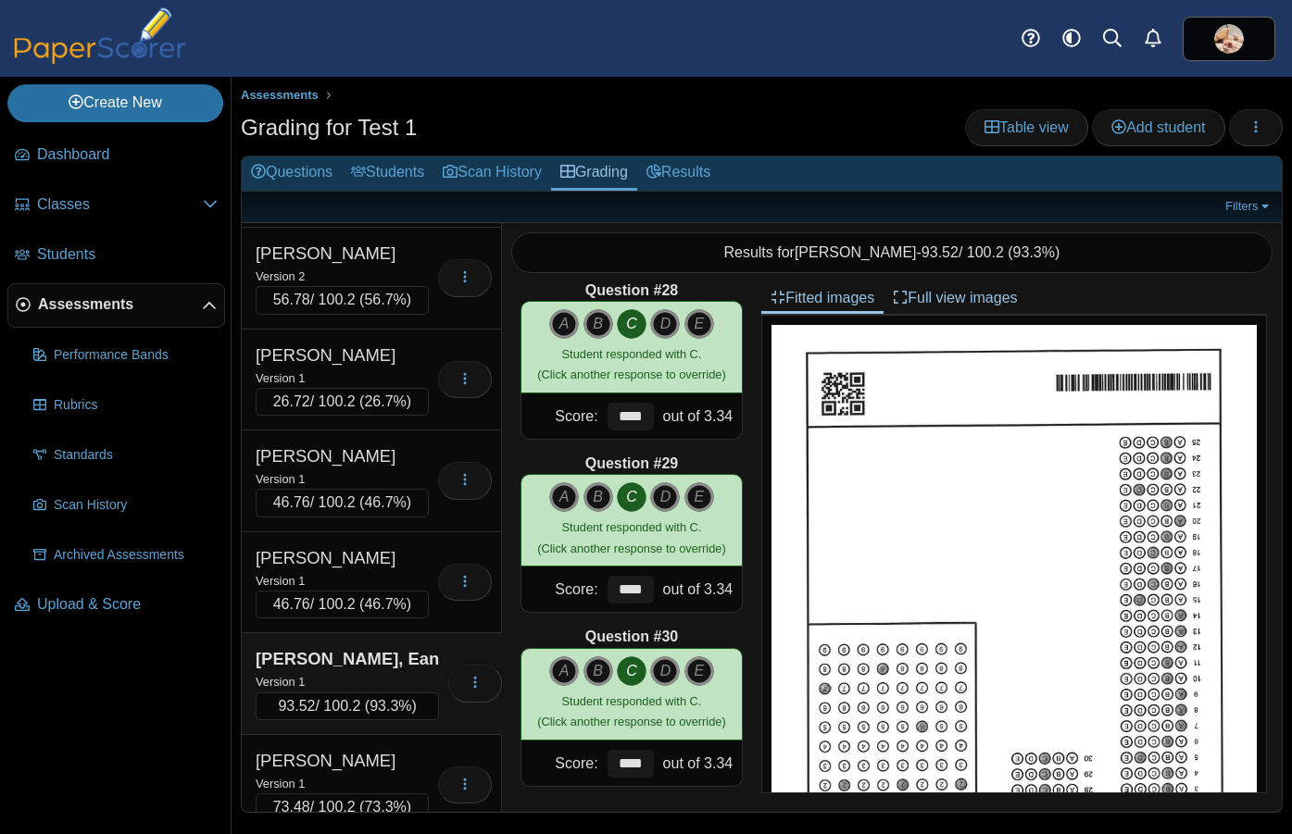
scroll to position [194, 0]
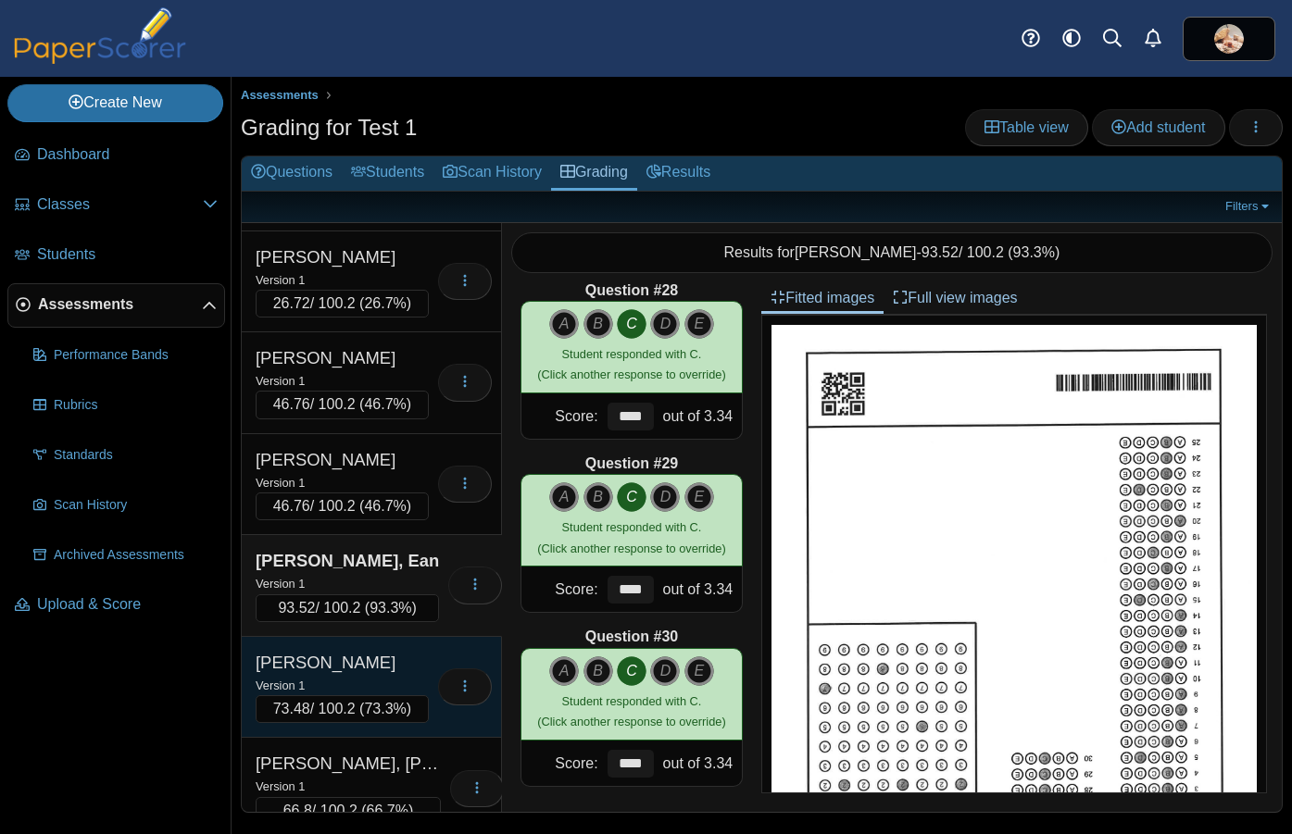
click at [367, 678] on div "Version 1" at bounding box center [342, 685] width 173 height 20
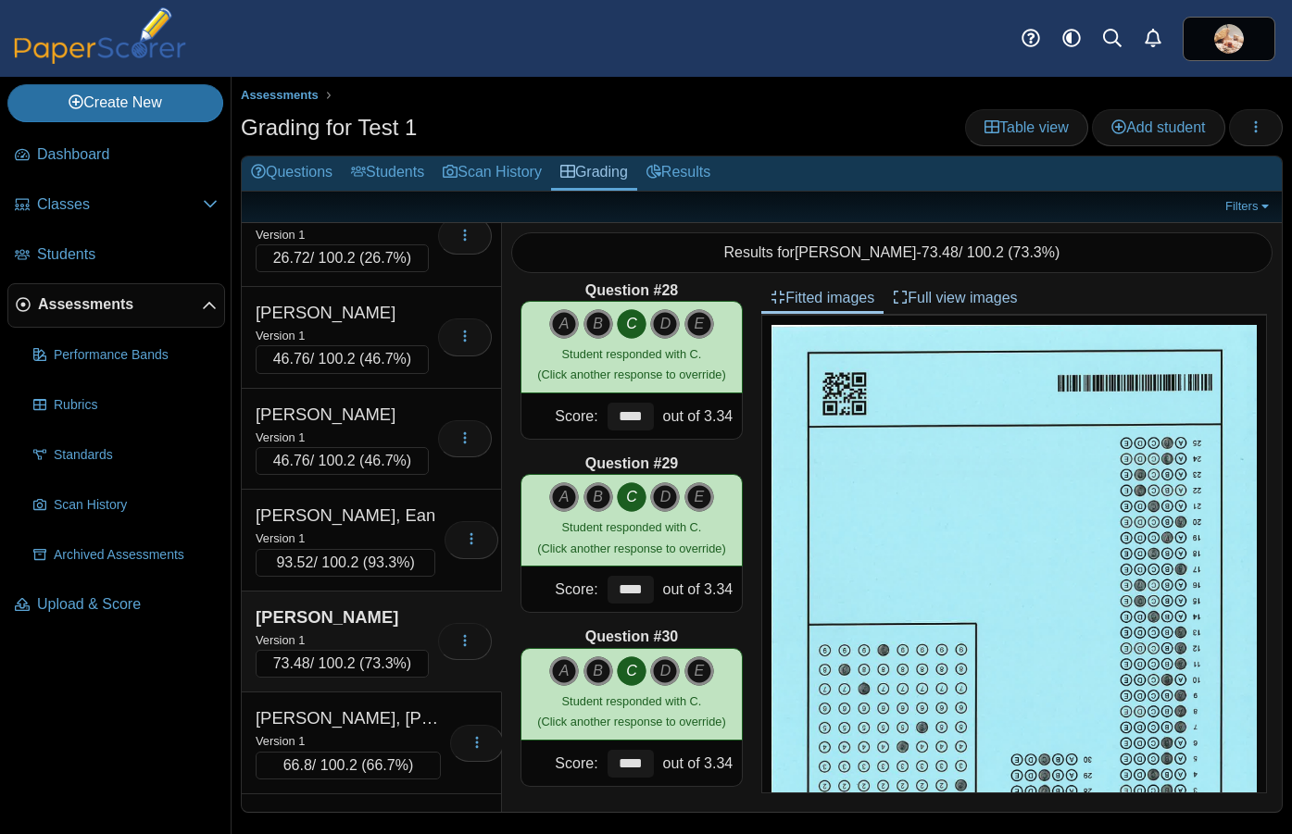
scroll to position [257, 0]
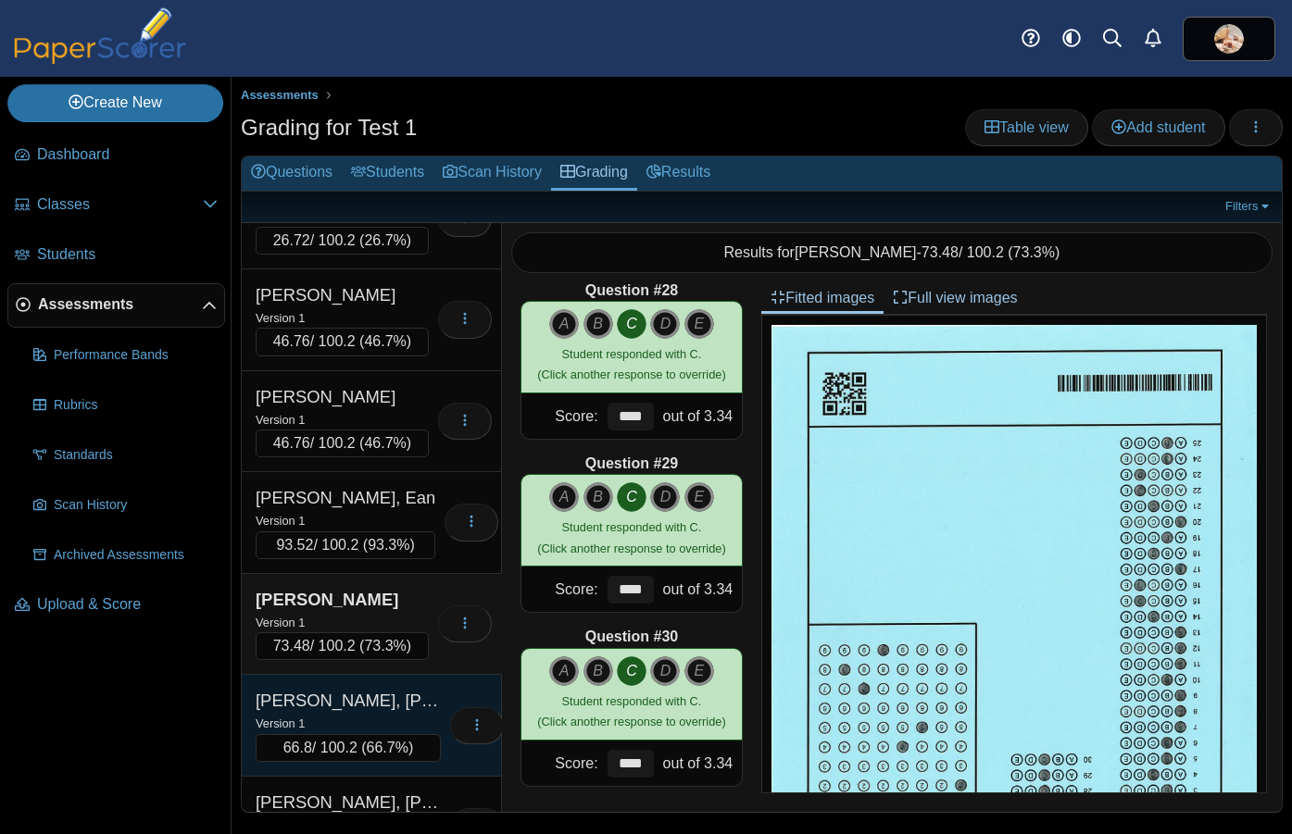
click at [369, 697] on div "[PERSON_NAME], [PERSON_NAME]" at bounding box center [348, 701] width 185 height 24
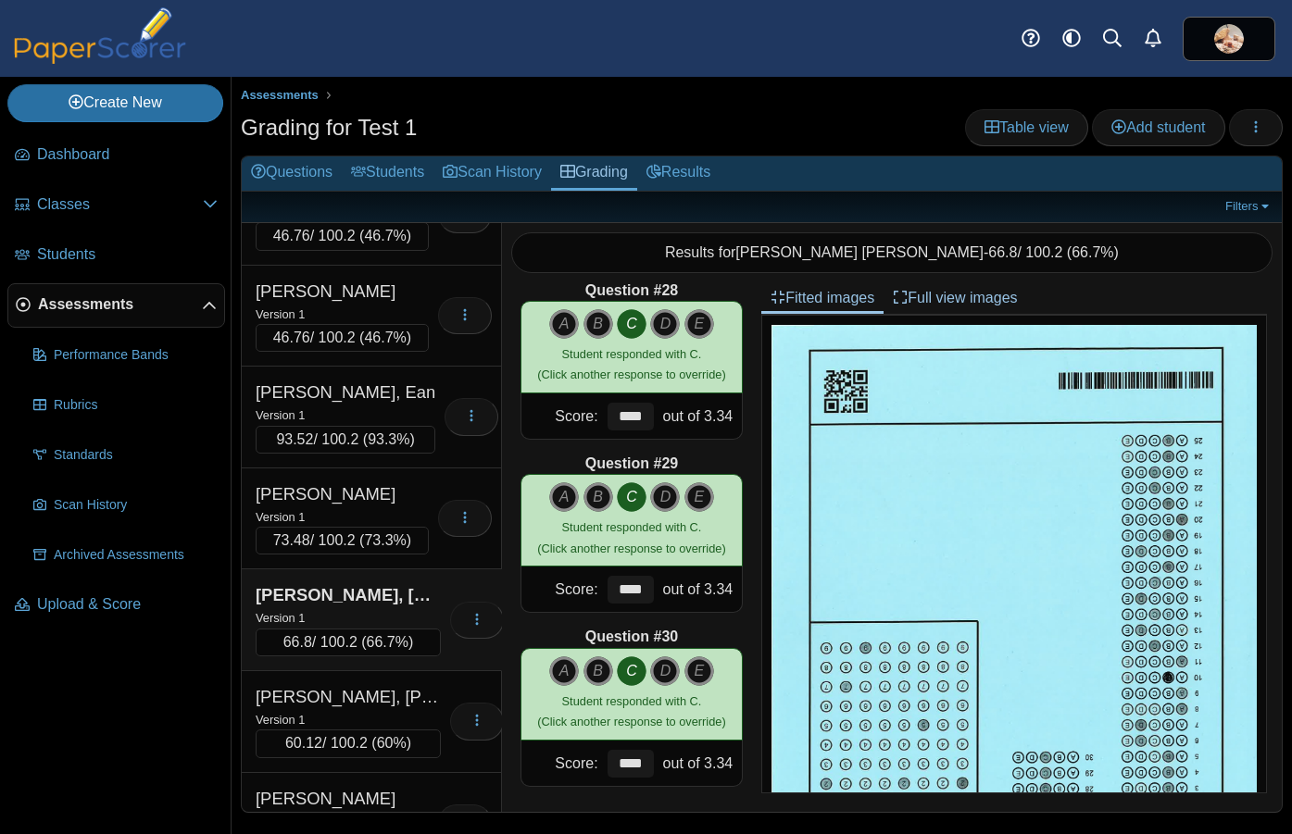
scroll to position [373, 0]
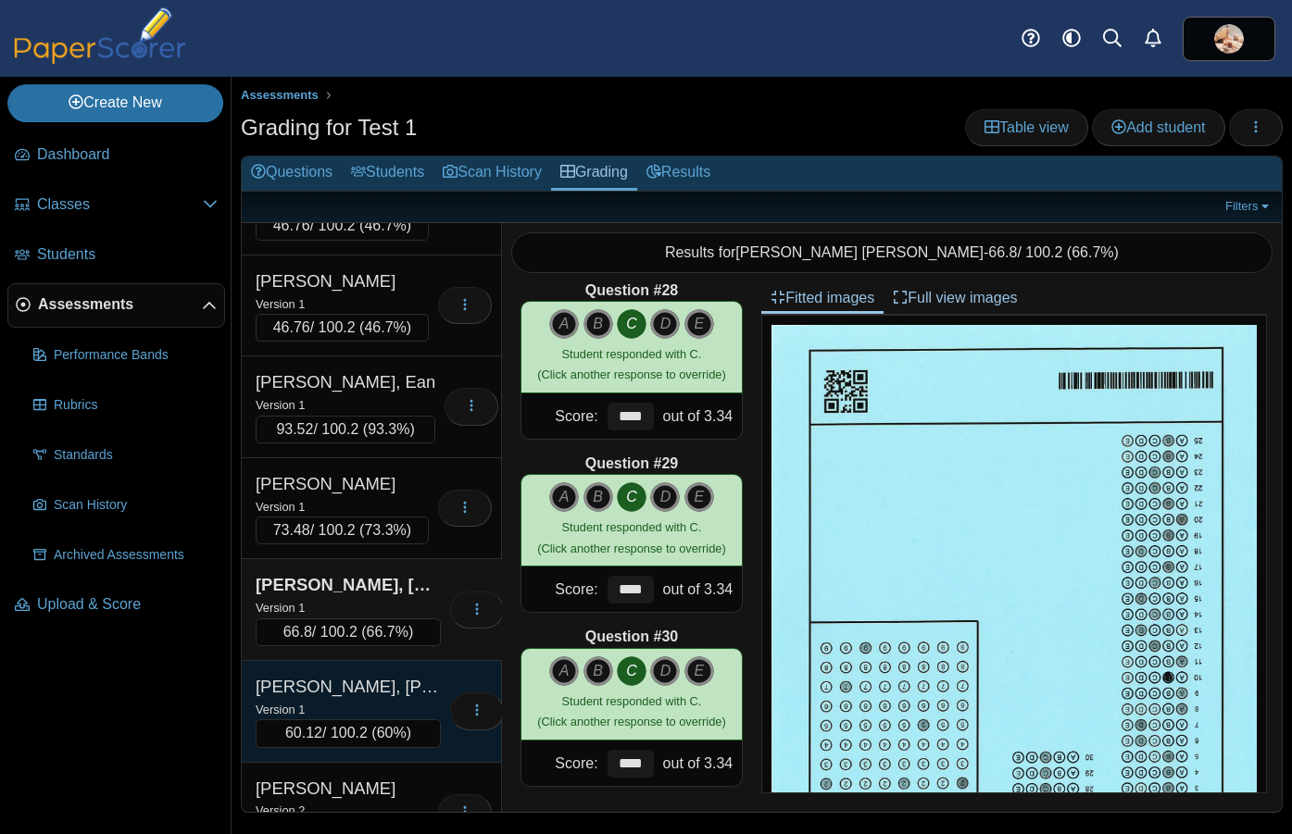
click at [369, 691] on div "[PERSON_NAME], [PERSON_NAME]" at bounding box center [348, 687] width 185 height 24
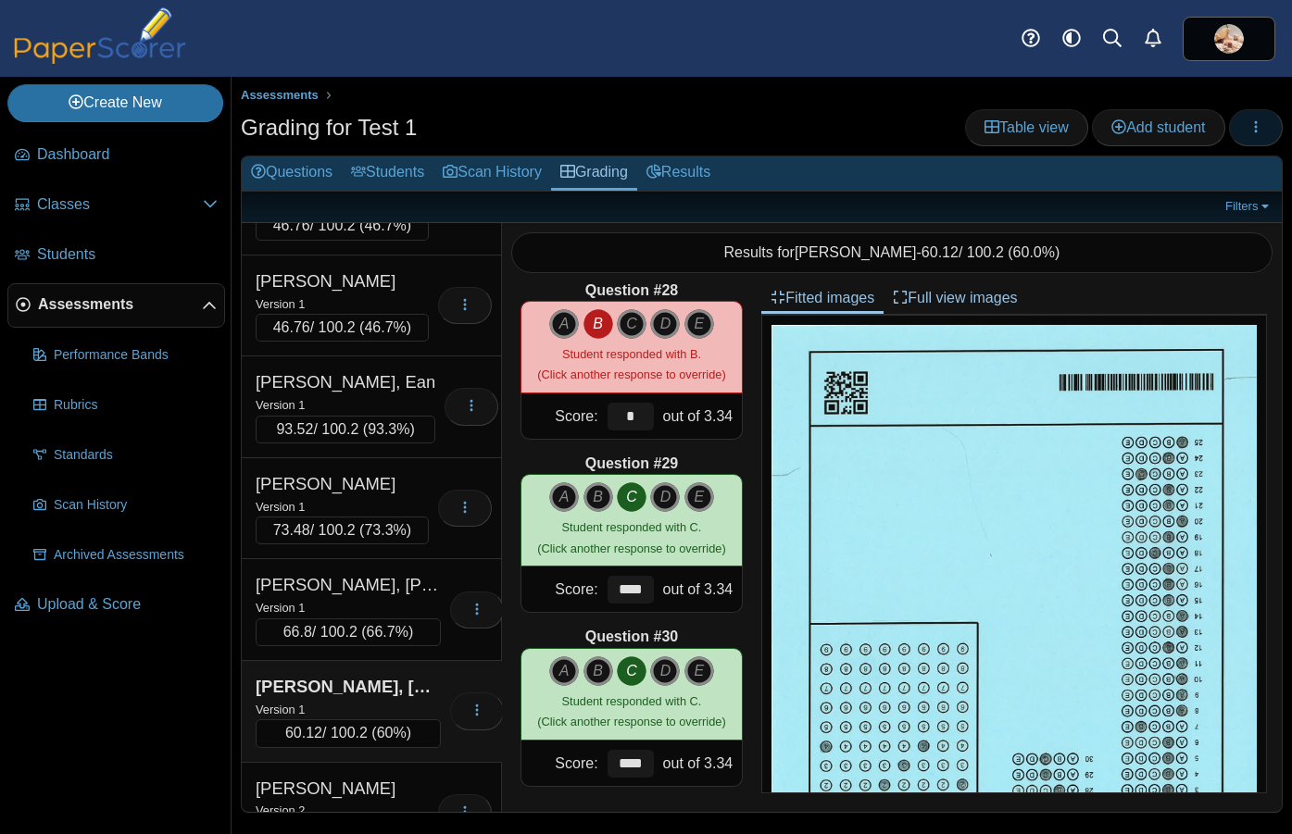
click at [1158, 130] on icon "button" at bounding box center [1255, 126] width 15 height 15
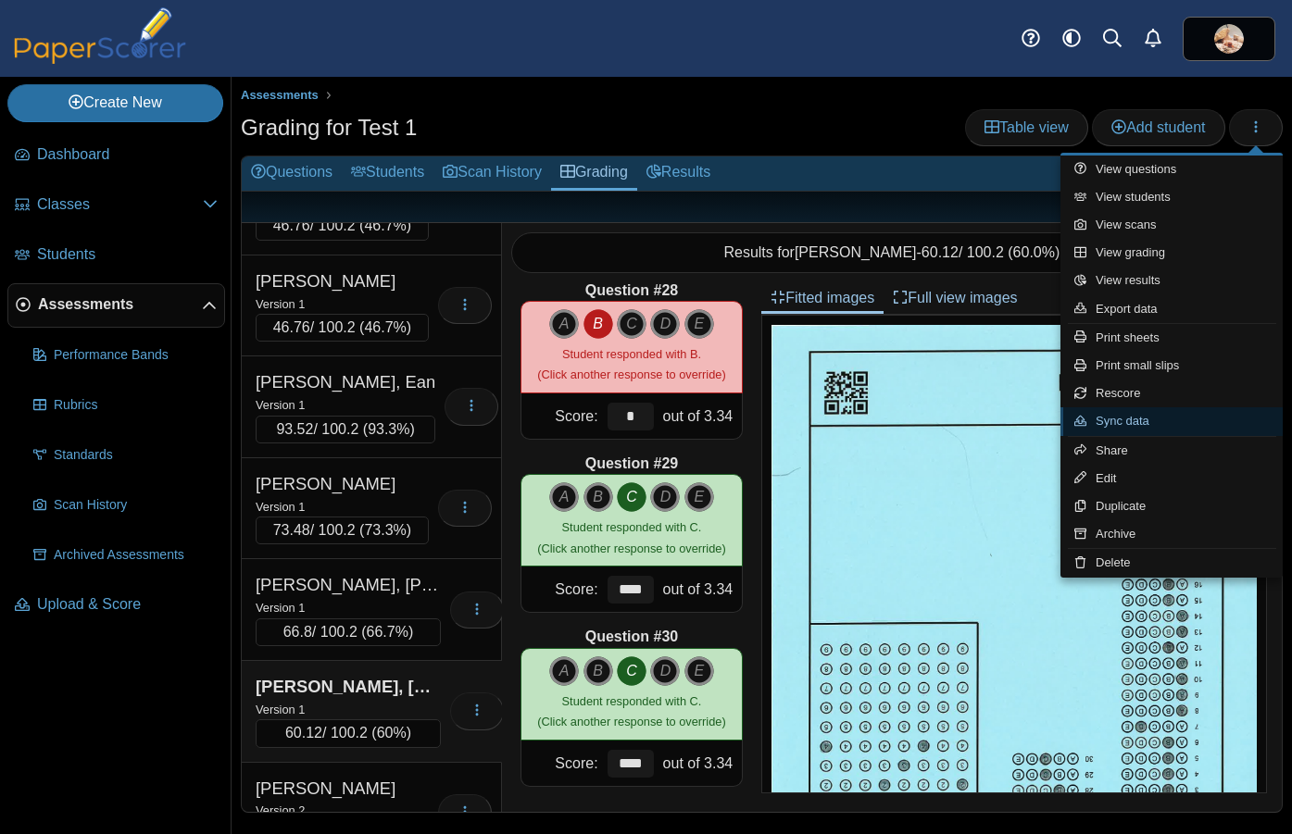
click at [1132, 419] on link "Sync data" at bounding box center [1171, 421] width 222 height 28
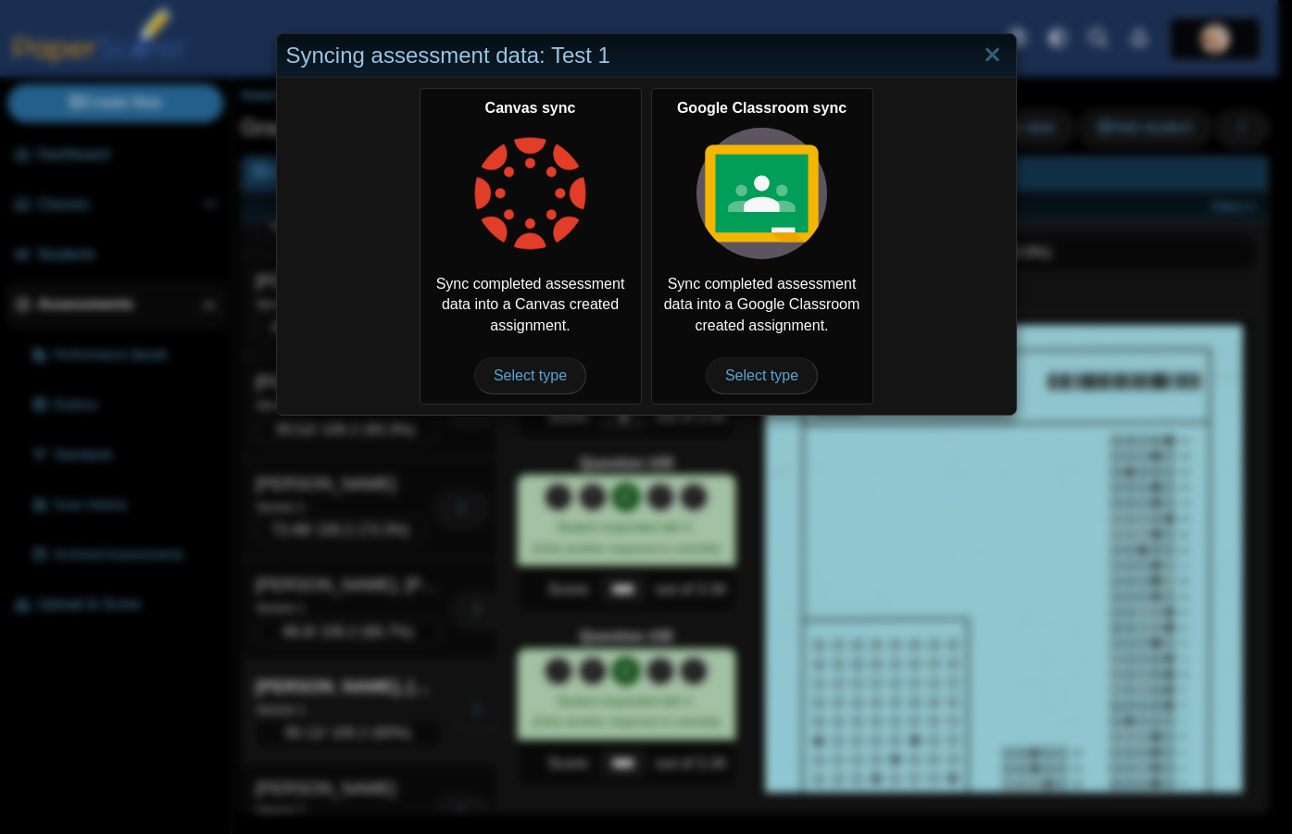
scroll to position [435, 0]
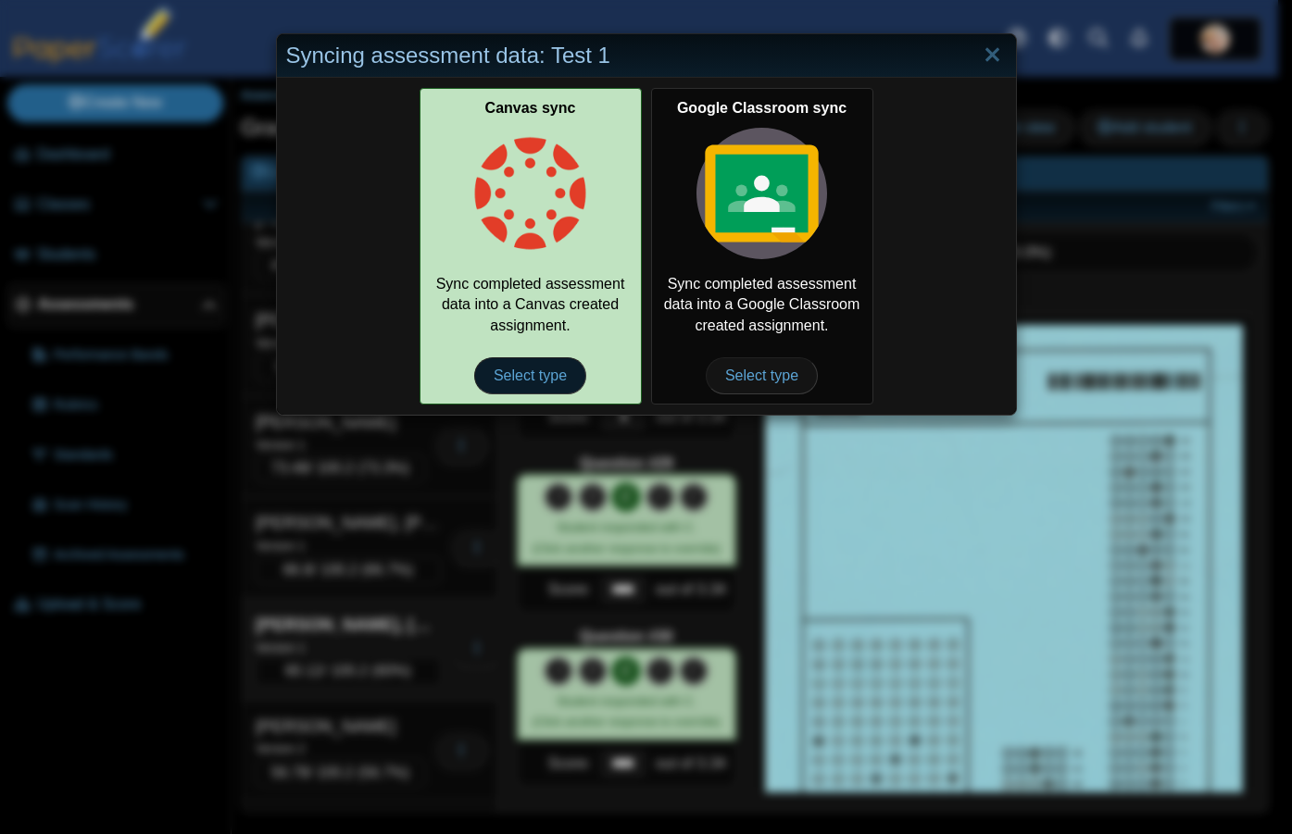
click at [537, 371] on span "Select type" at bounding box center [530, 375] width 112 height 37
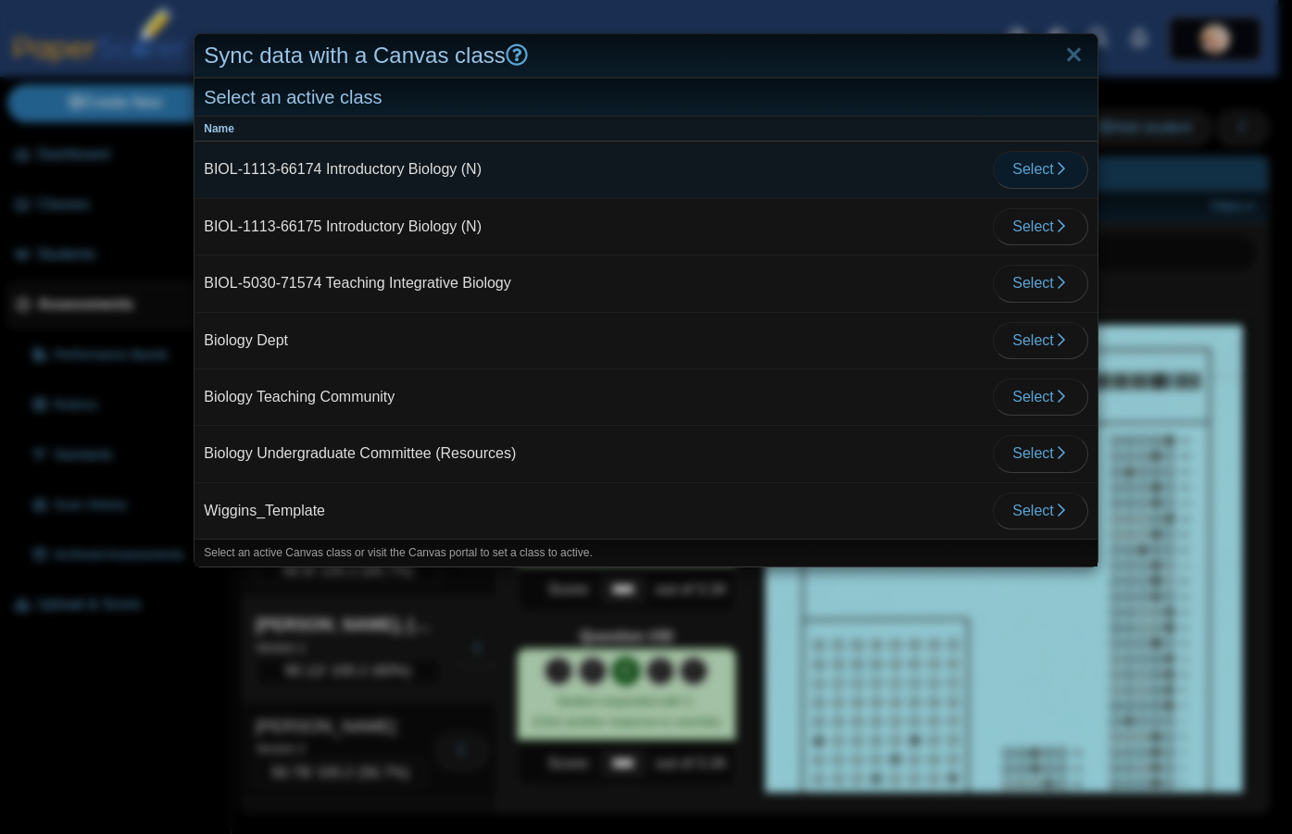
click at [1027, 164] on span "Select" at bounding box center [1040, 169] width 56 height 16
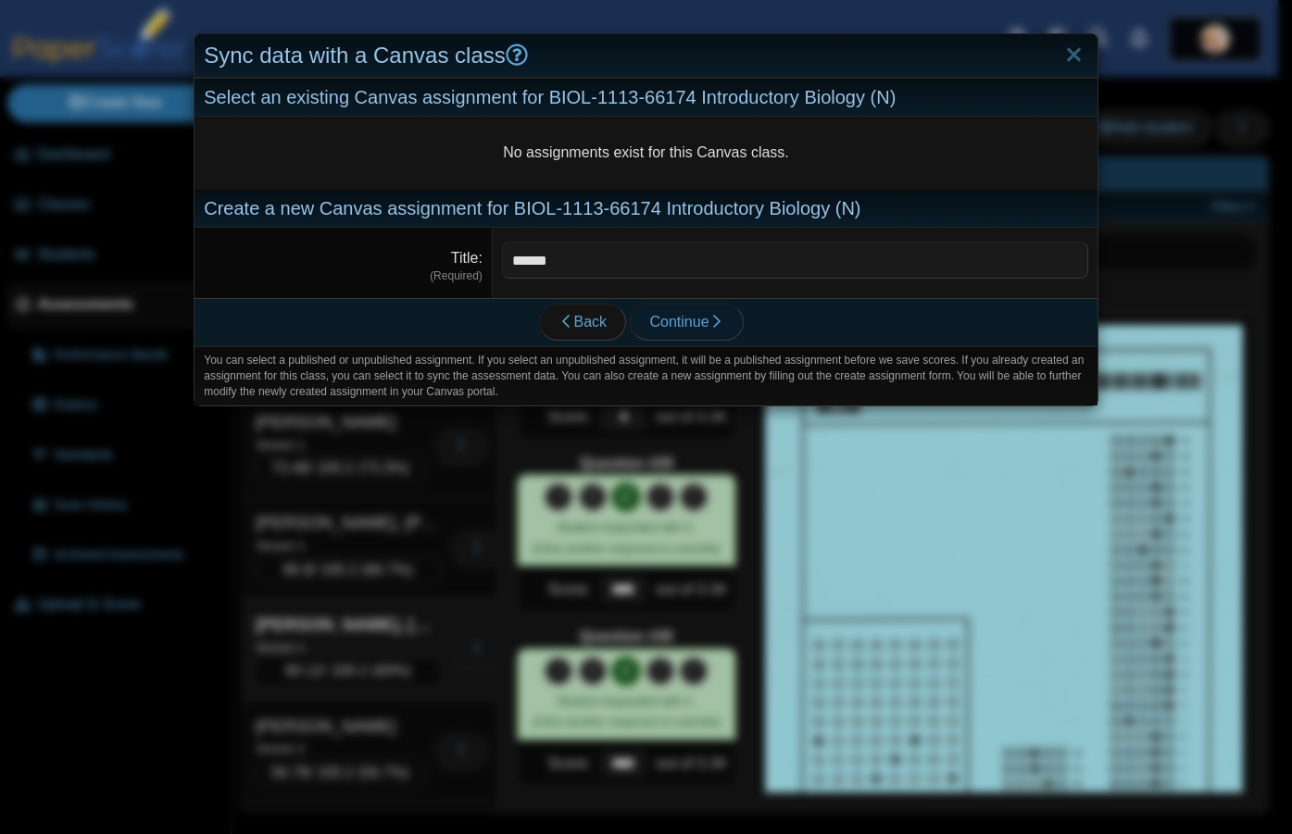
type input "******"
click at [690, 325] on span "Continue" at bounding box center [686, 322] width 74 height 16
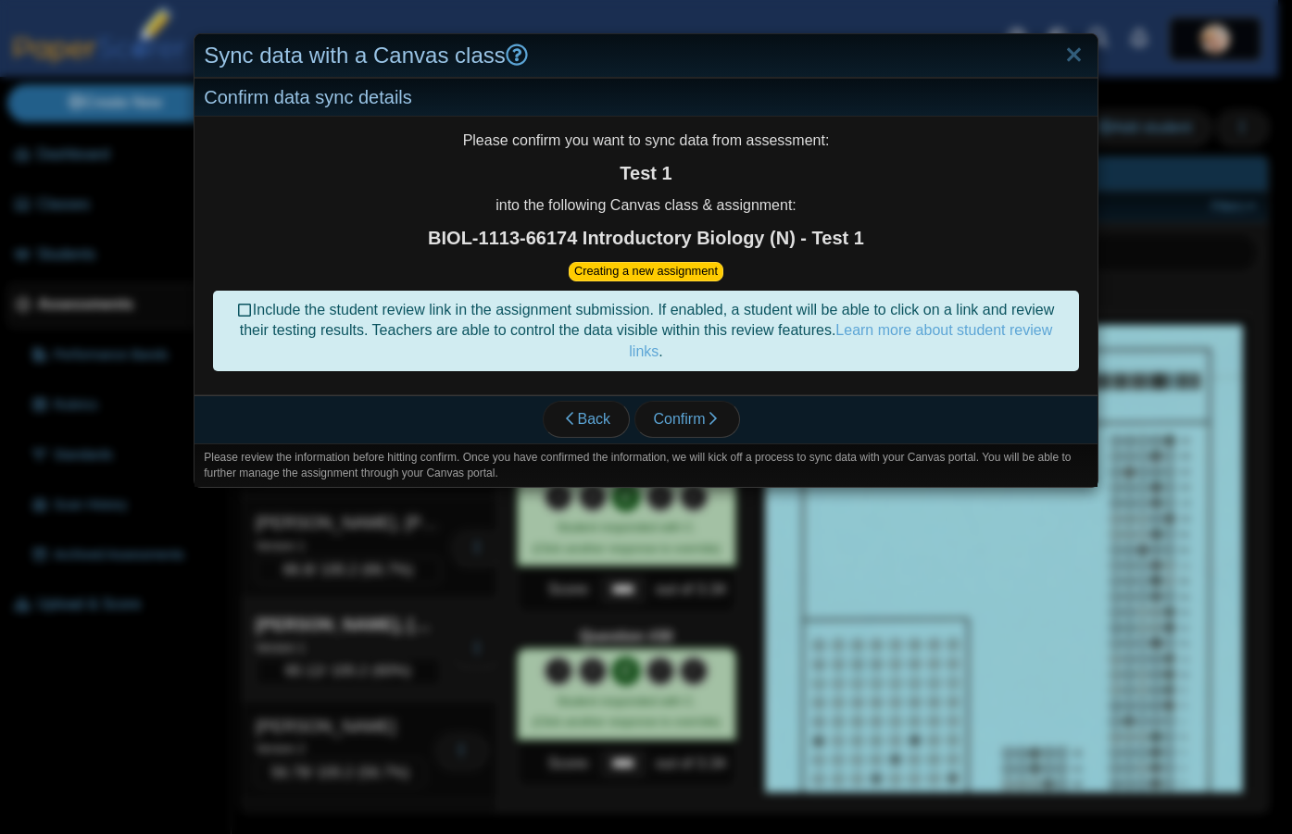
click at [238, 311] on icon at bounding box center [245, 307] width 15 height 13
click at [685, 422] on span "Confirm" at bounding box center [687, 419] width 67 height 16
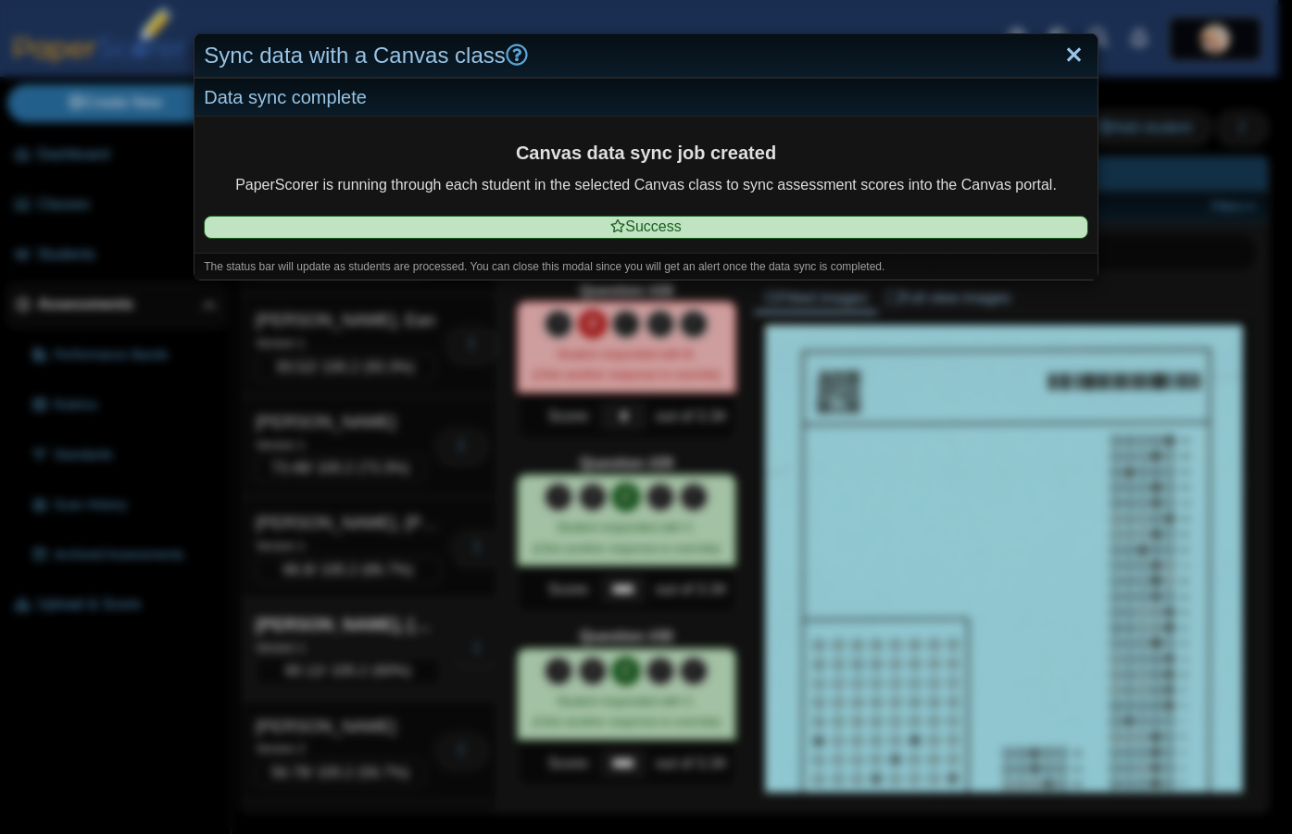
click at [1061, 55] on link "Close" at bounding box center [1073, 55] width 29 height 31
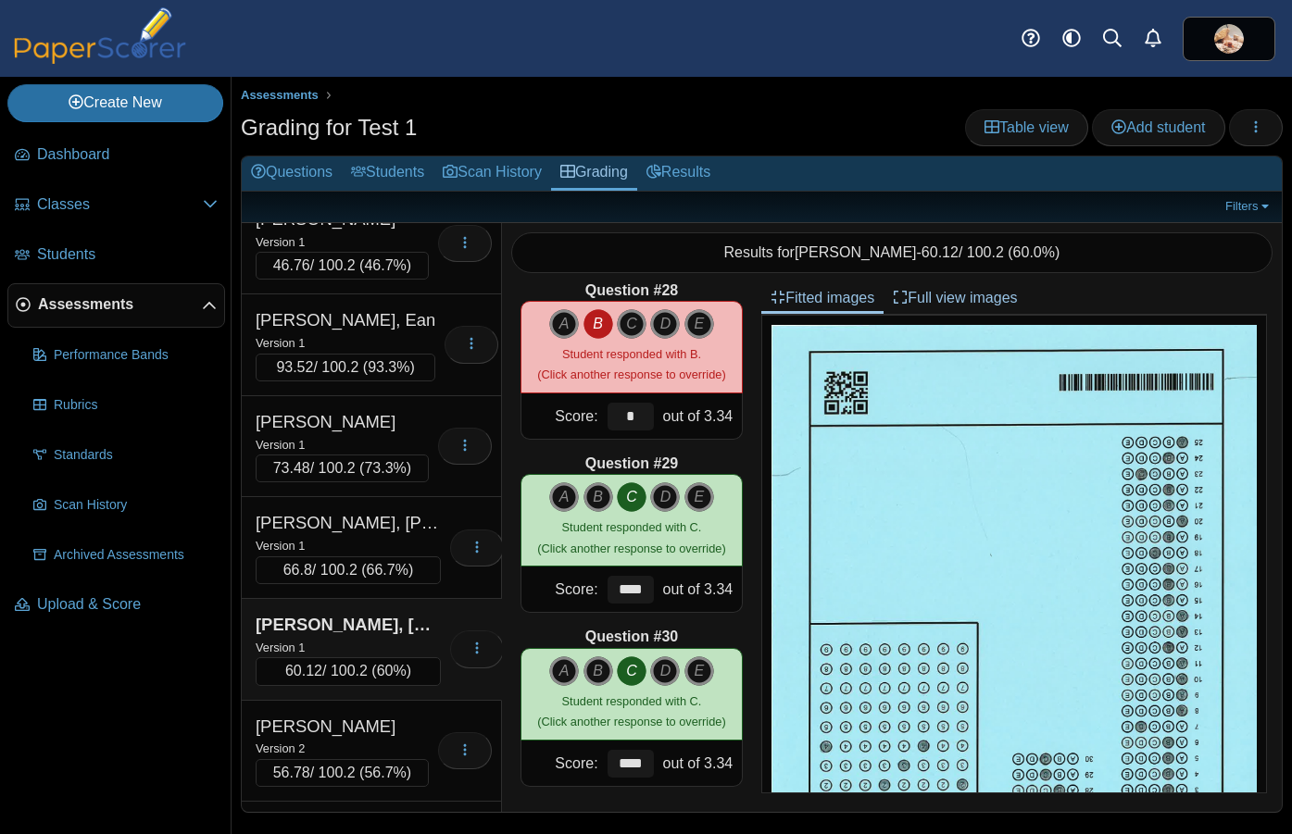
scroll to position [373, 0]
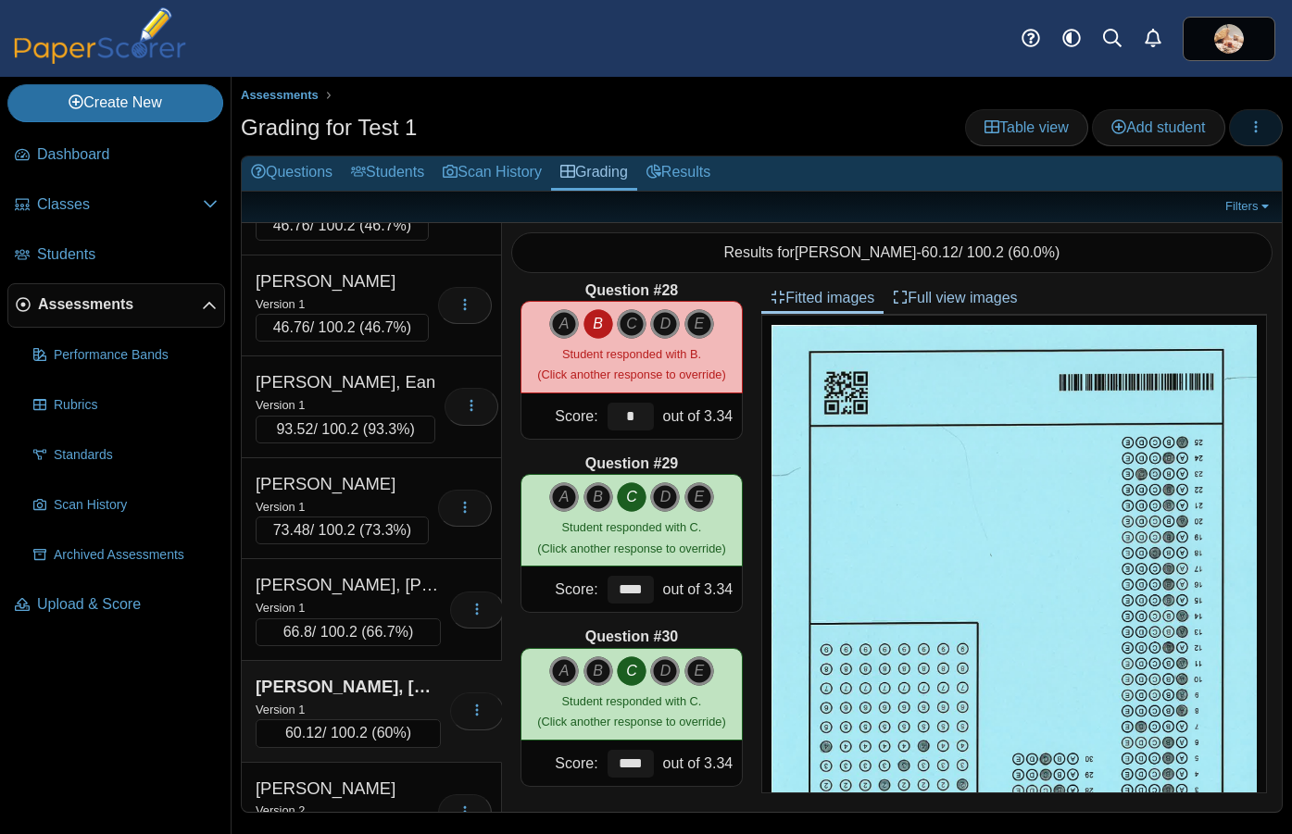
click at [1158, 121] on icon "button" at bounding box center [1255, 126] width 15 height 15
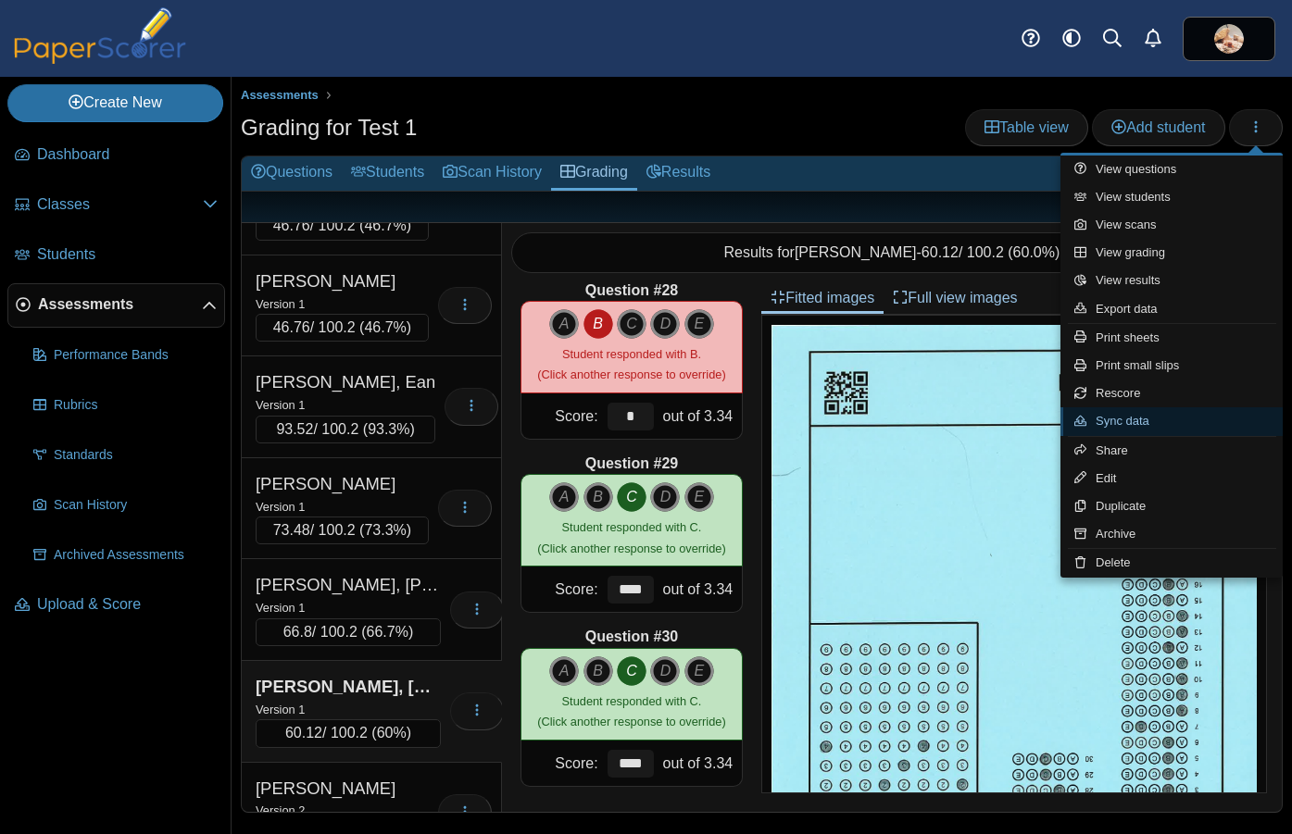
click at [1144, 422] on link "Sync data" at bounding box center [1171, 421] width 222 height 28
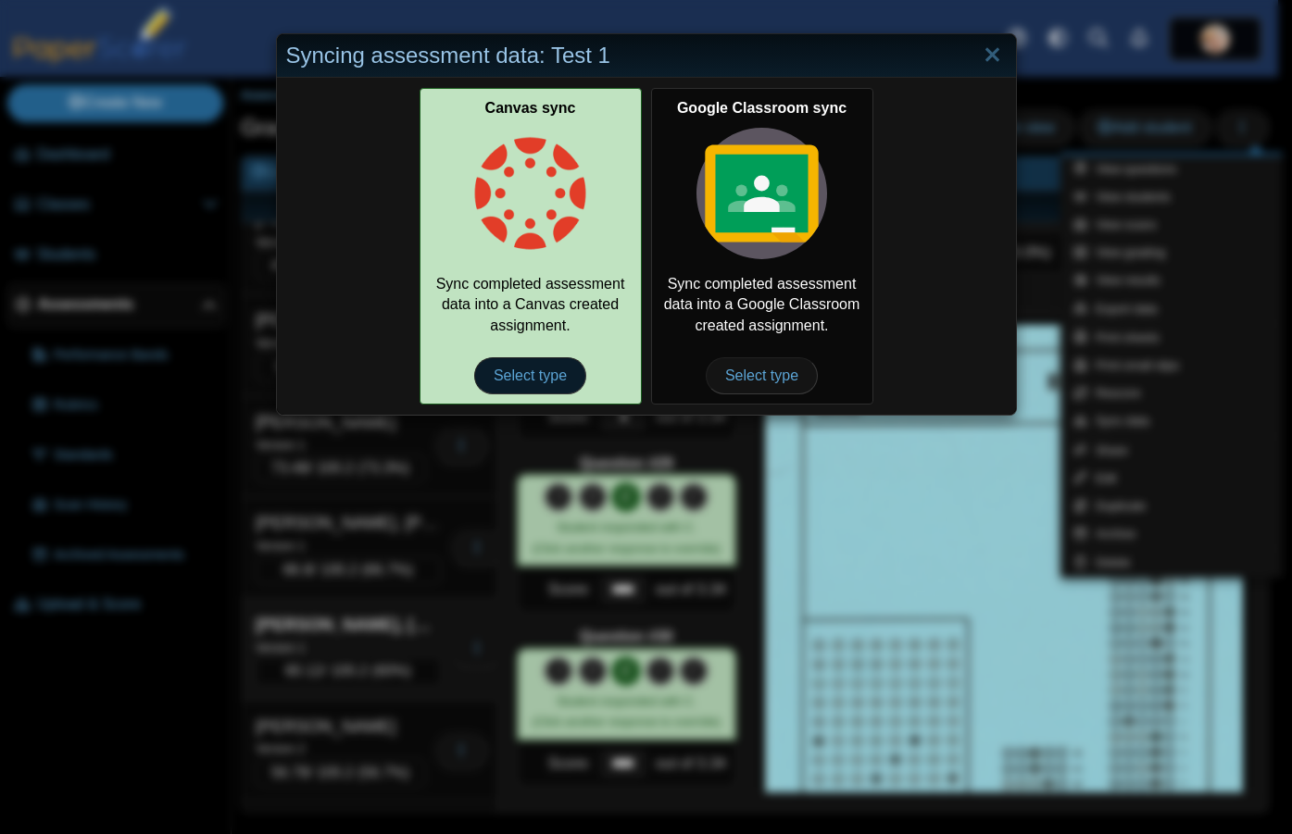
click at [507, 370] on span "Select type" at bounding box center [530, 375] width 112 height 37
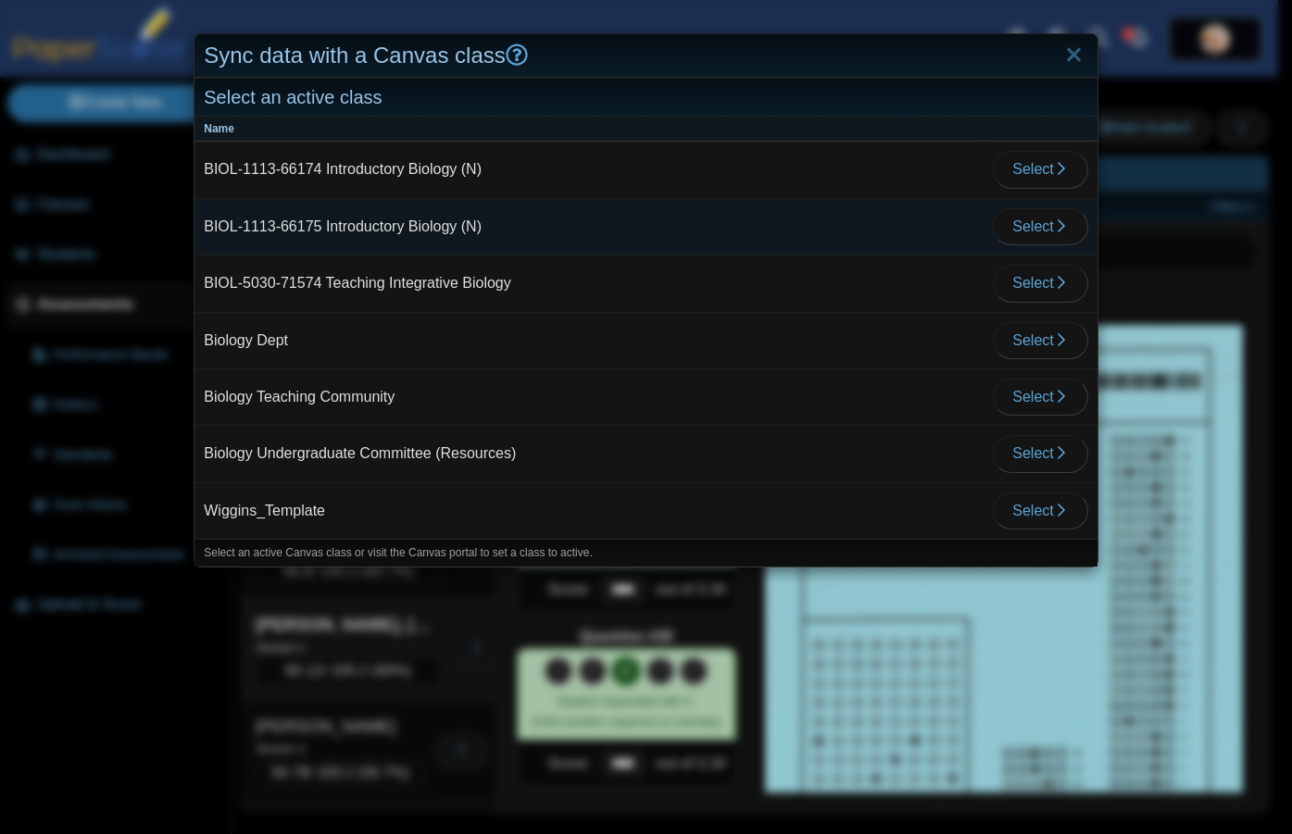
click at [516, 236] on td "BIOL-1113-66175 Introductory Biology (N)" at bounding box center [588, 227] width 789 height 56
click at [1012, 230] on span "Select" at bounding box center [1040, 227] width 56 height 16
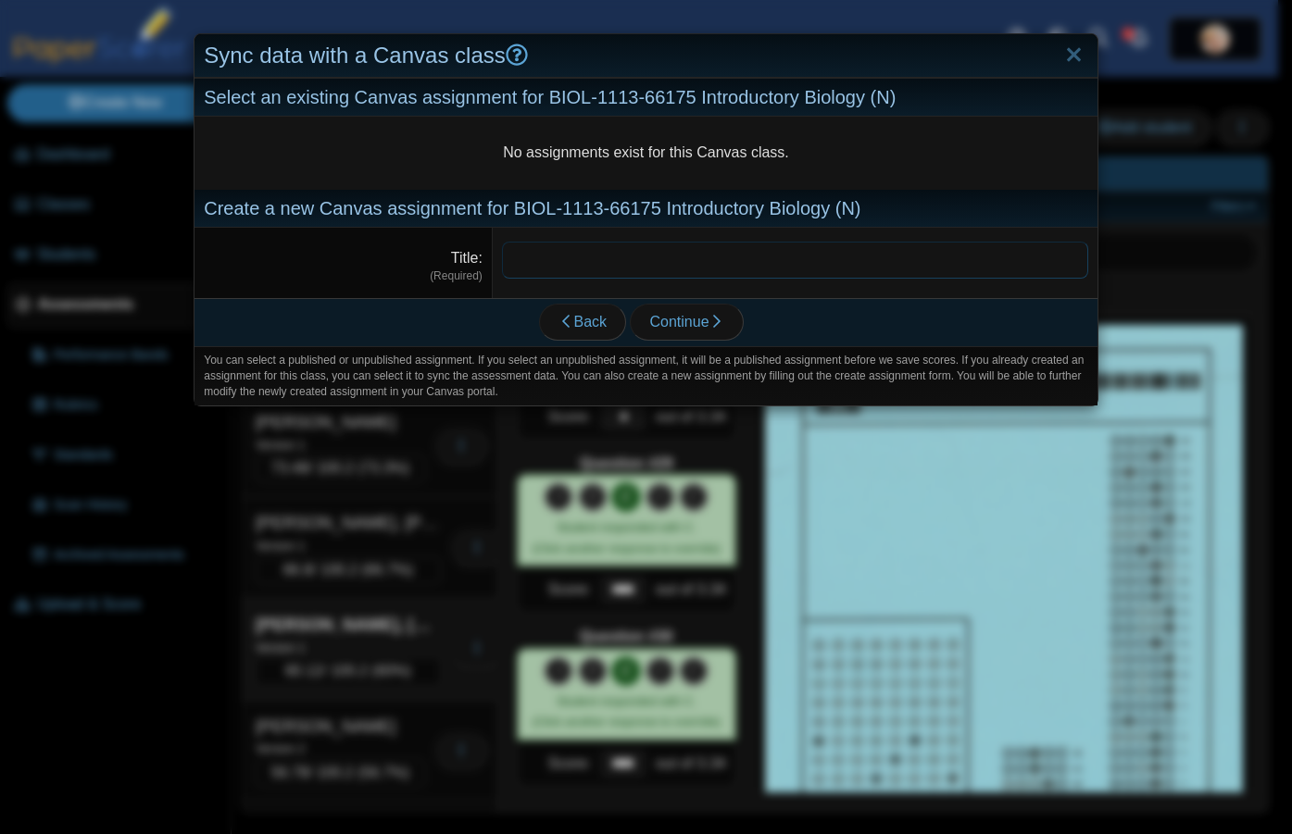
click at [769, 268] on input "Title" at bounding box center [795, 260] width 586 height 37
type input "******"
click at [693, 317] on span "Continue" at bounding box center [686, 322] width 74 height 16
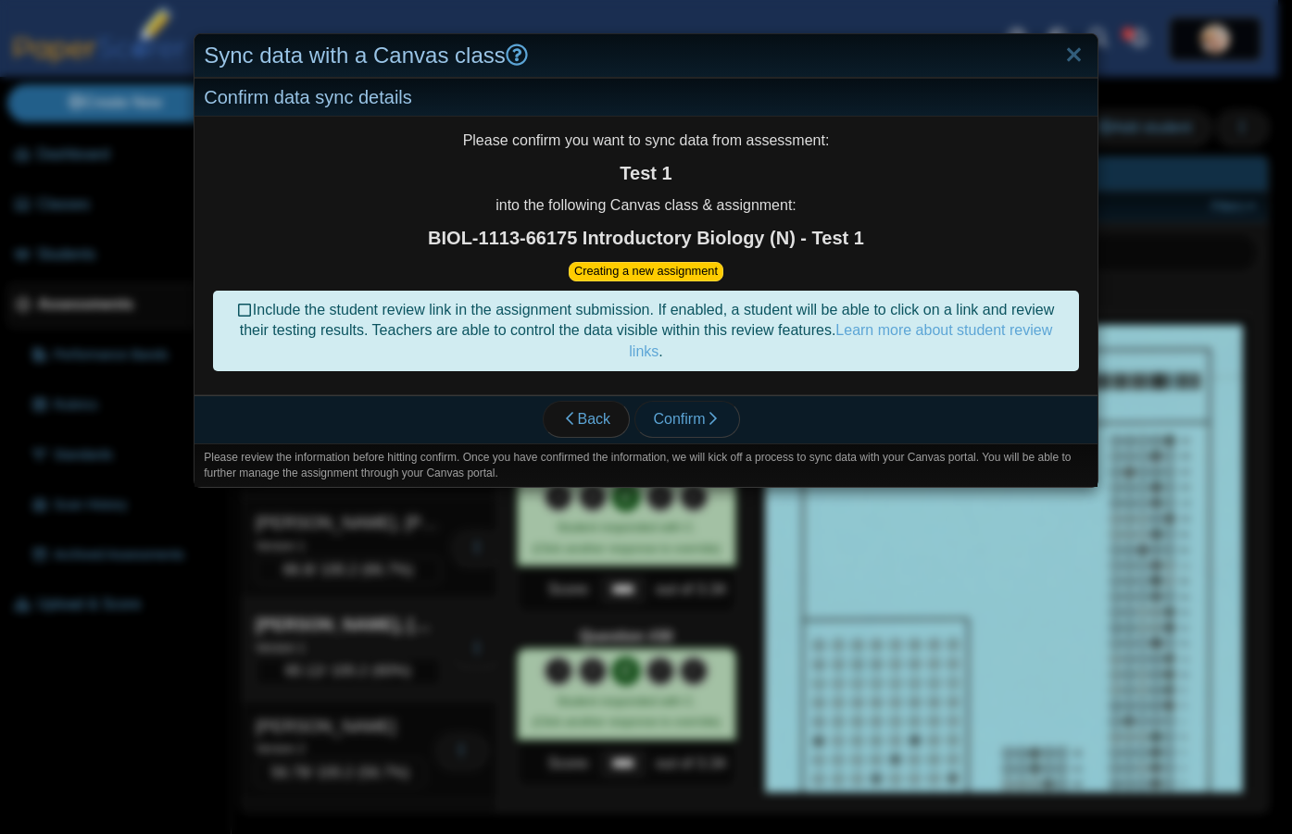
click at [687, 419] on span "Confirm" at bounding box center [687, 419] width 67 height 16
